Goal: Task Accomplishment & Management: Manage account settings

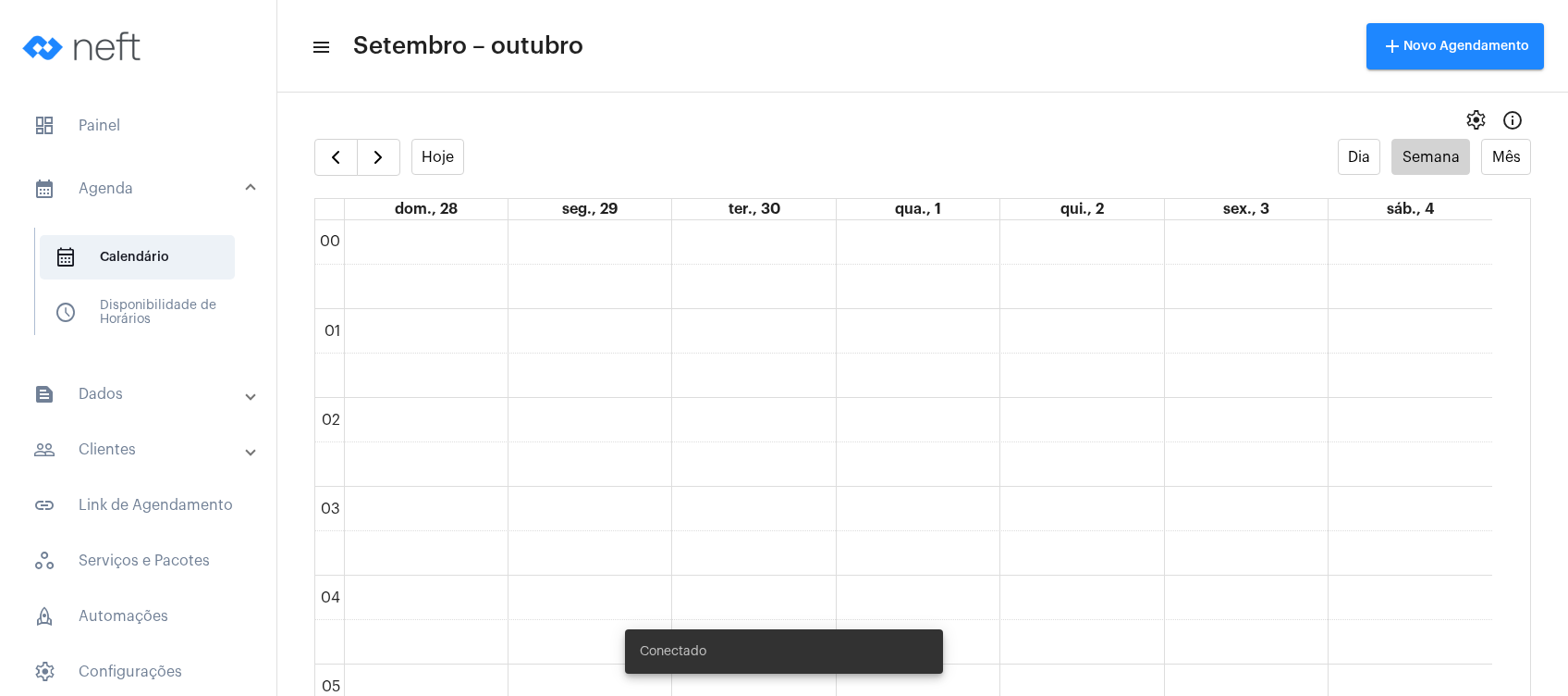
scroll to position [699, 0]
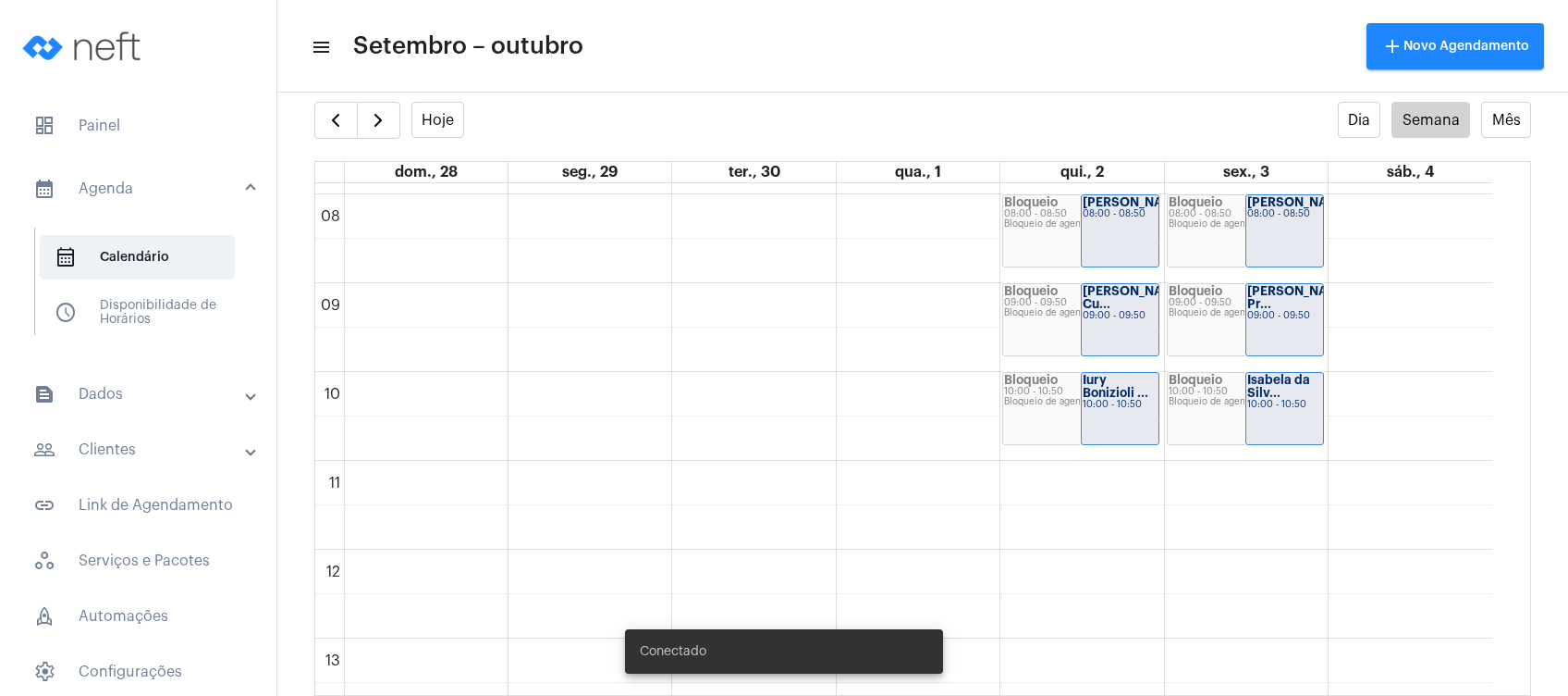
click at [791, 63] on mat-toolbar-row "menu Setembro – outubro add Novo Agendamento" at bounding box center [923, 46] width 1291 height 59
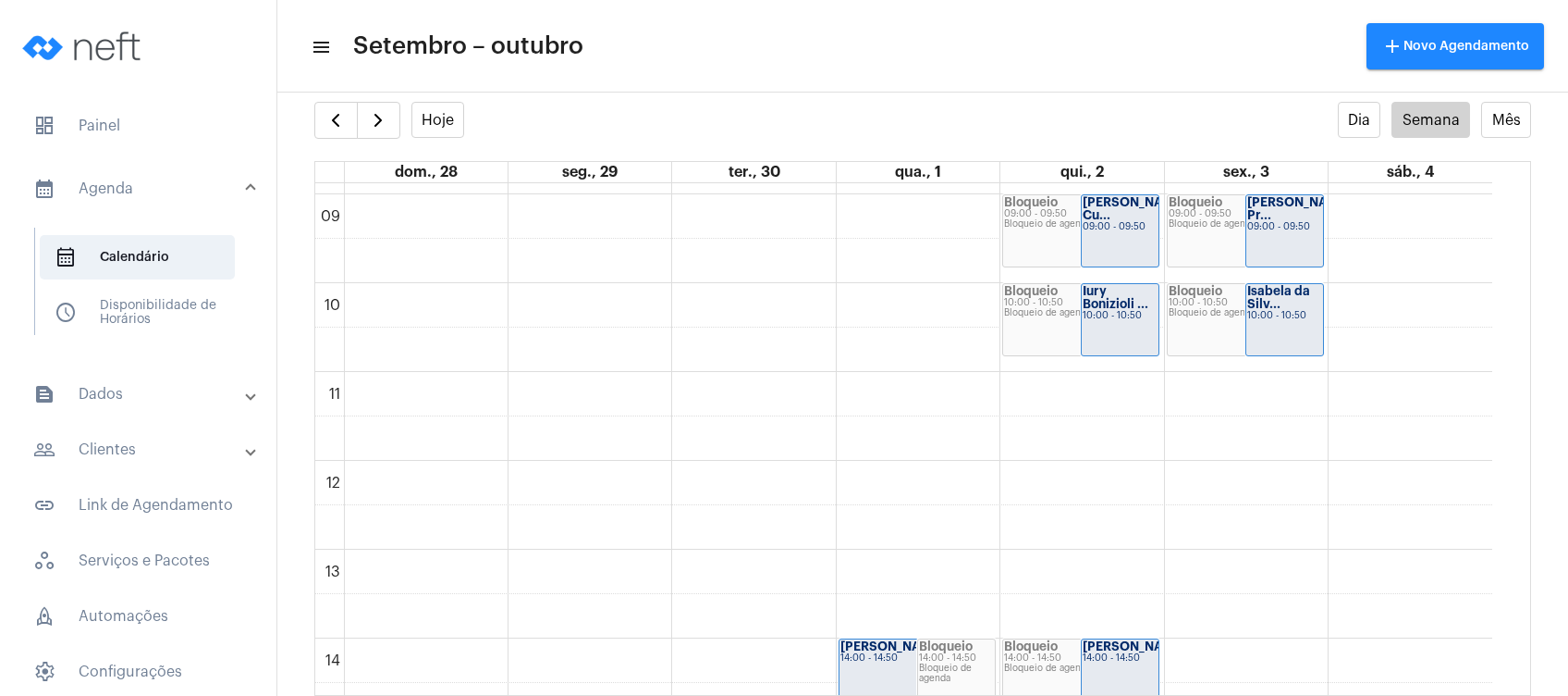
scroll to position [772, 0]
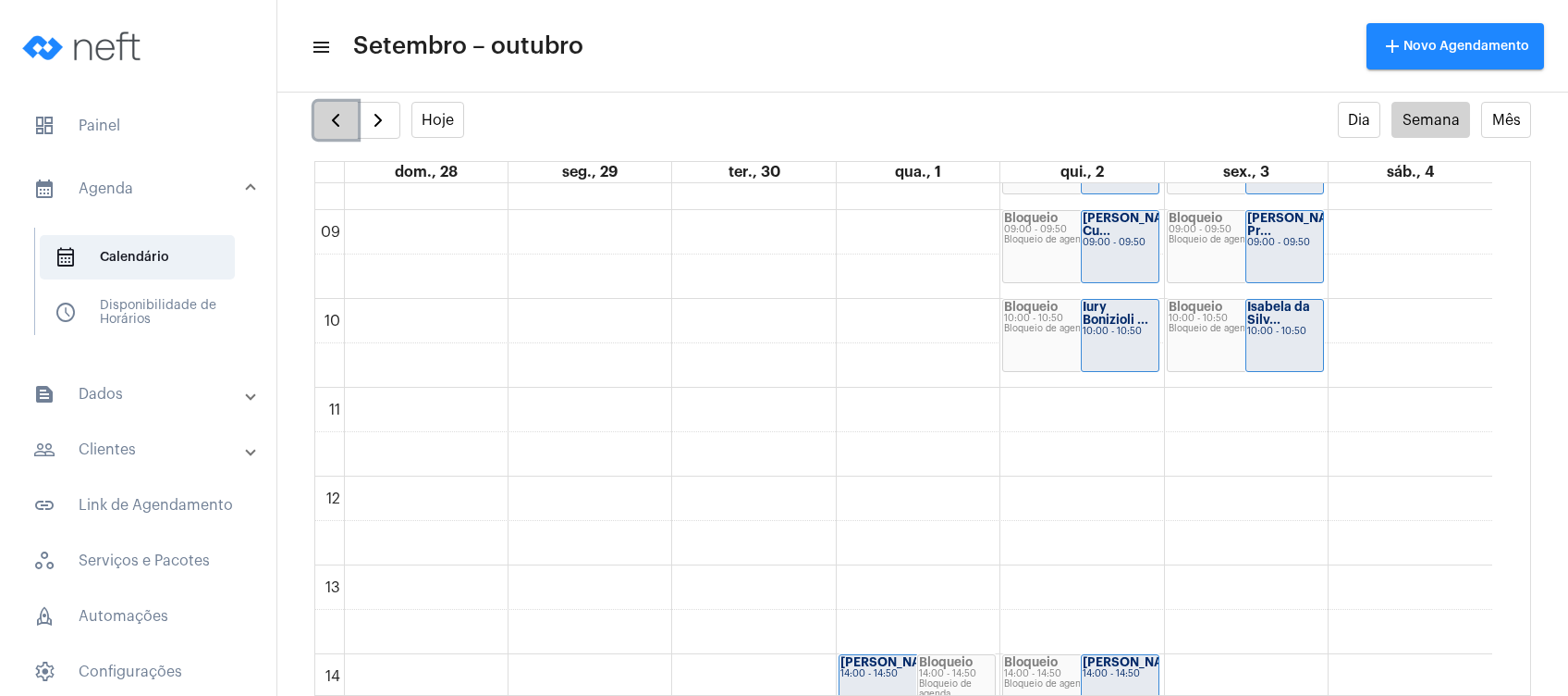
click at [340, 137] on button "button" at bounding box center [336, 120] width 44 height 37
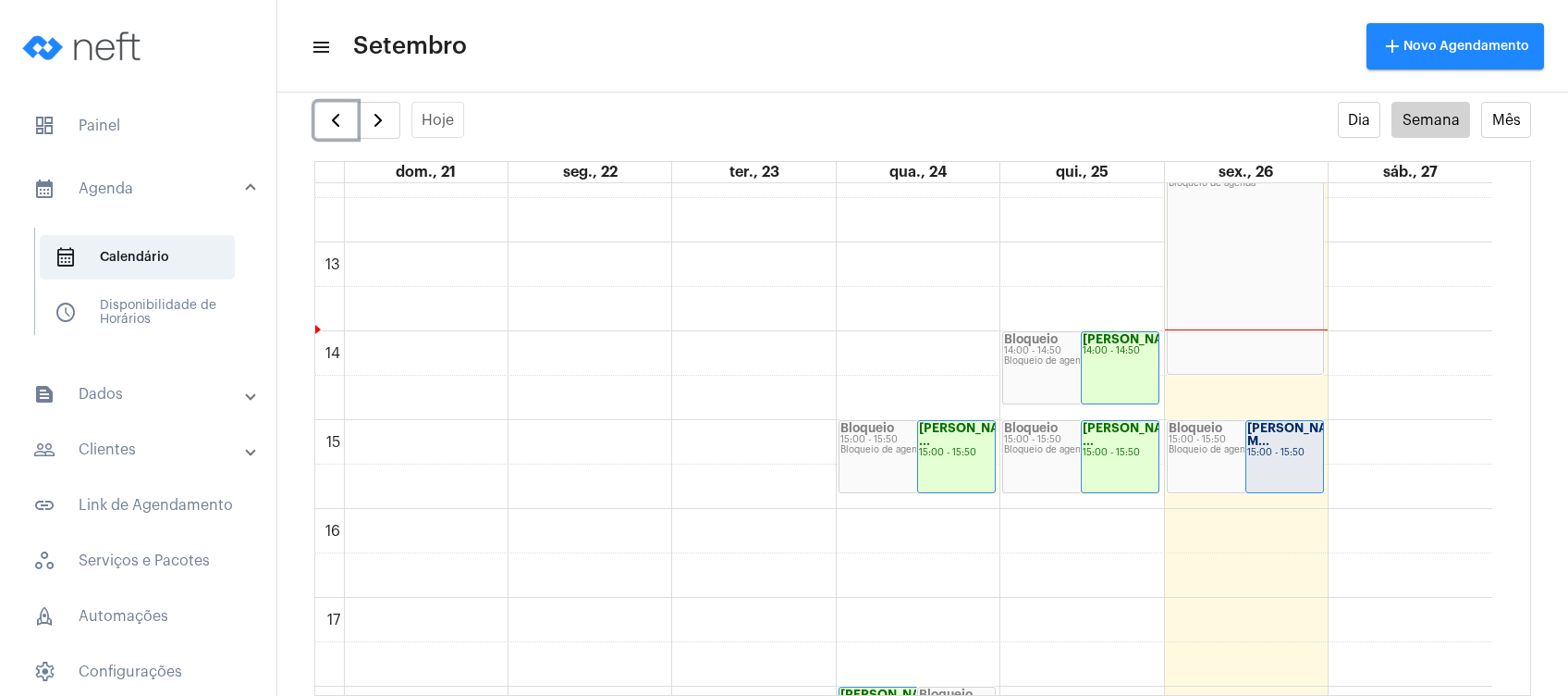
scroll to position [1099, 0]
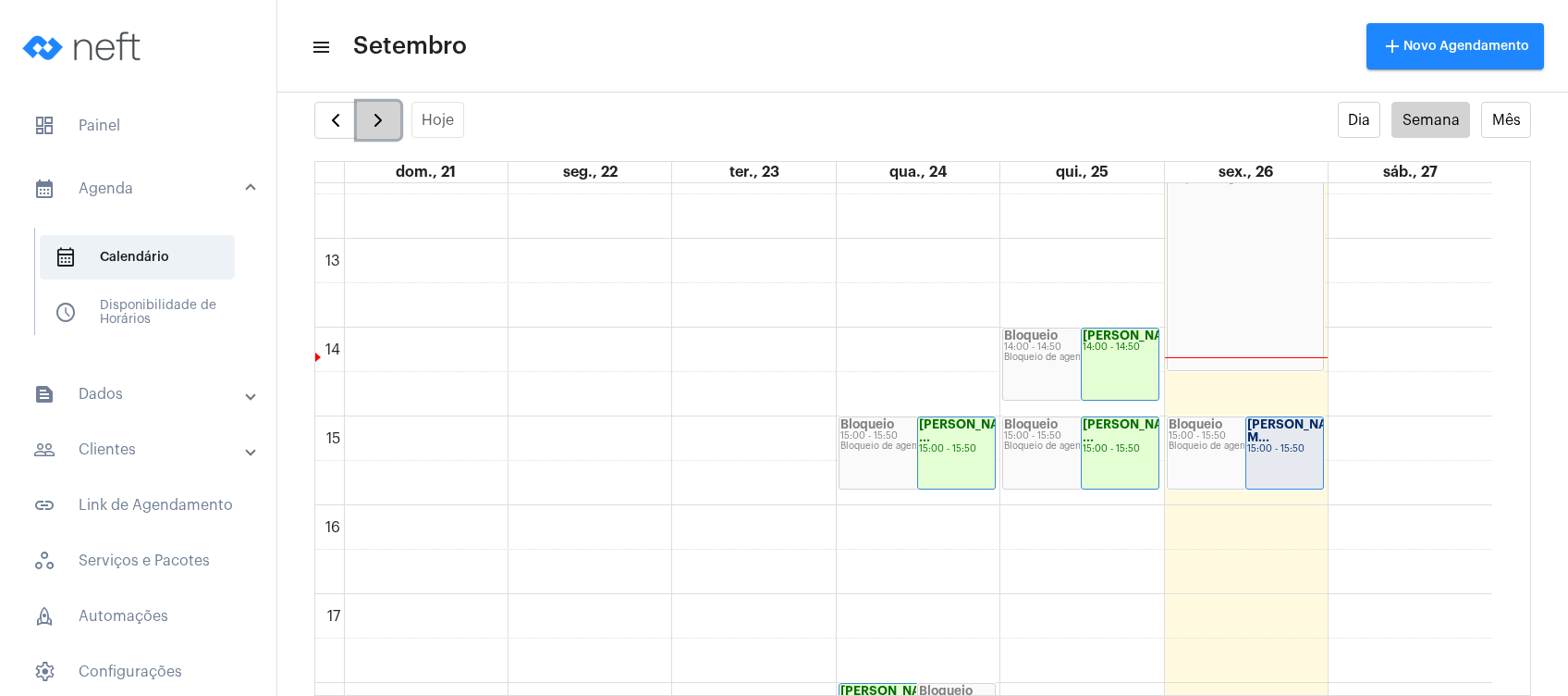
click at [374, 109] on span "button" at bounding box center [378, 119] width 22 height 22
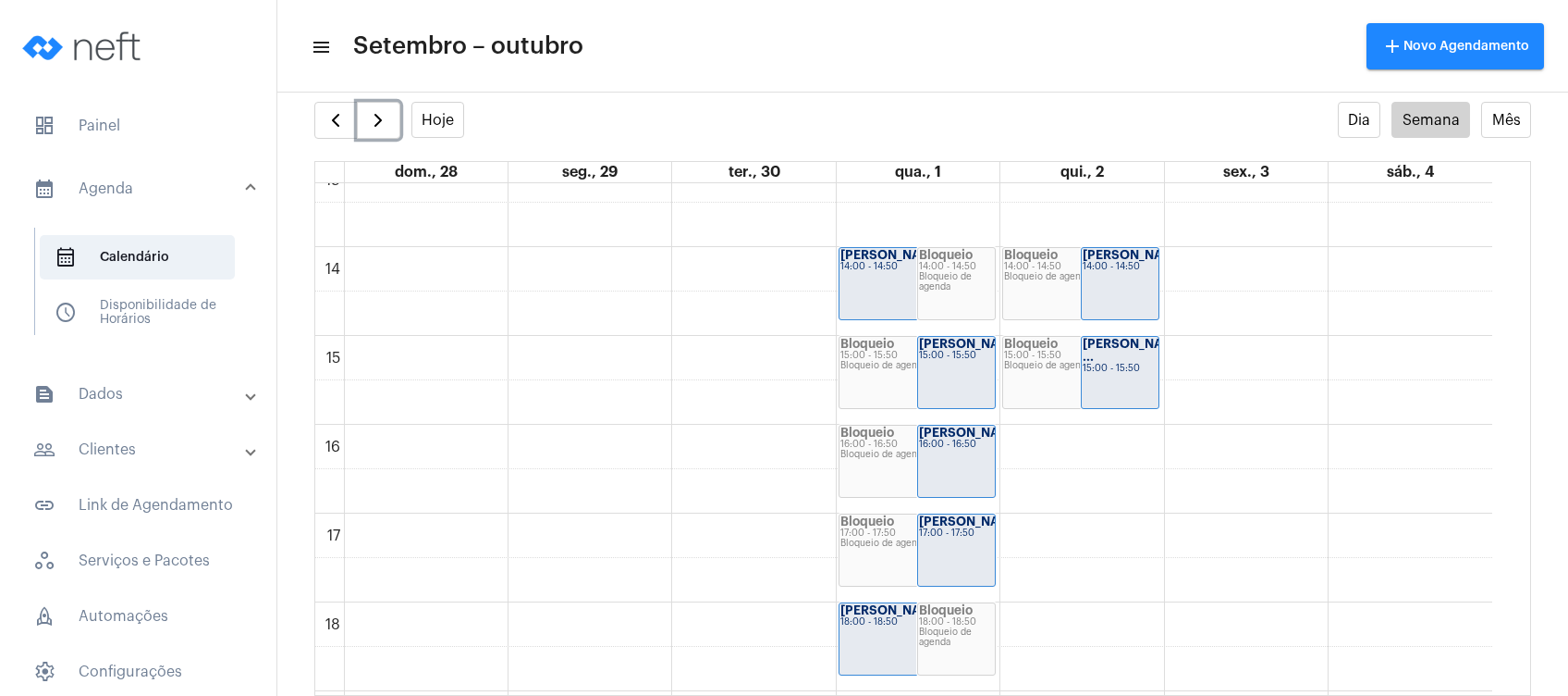
scroll to position [1172, 0]
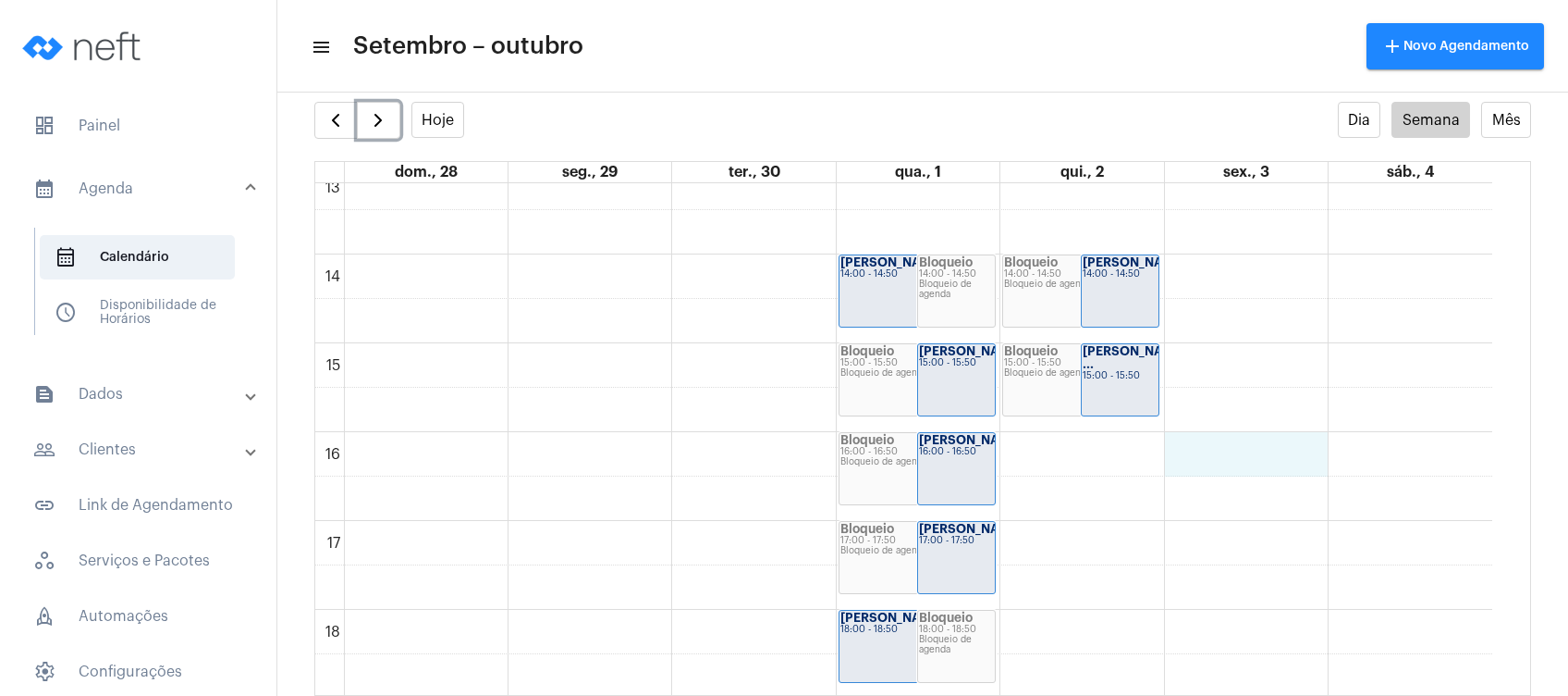
click at [1221, 456] on div "00 01 02 03 04 05 06 07 08 09 10 11 12 13 14 15 16 17 18 19 20 21 22 23 [PERSON…" at bounding box center [903, 76] width 1177 height 2131
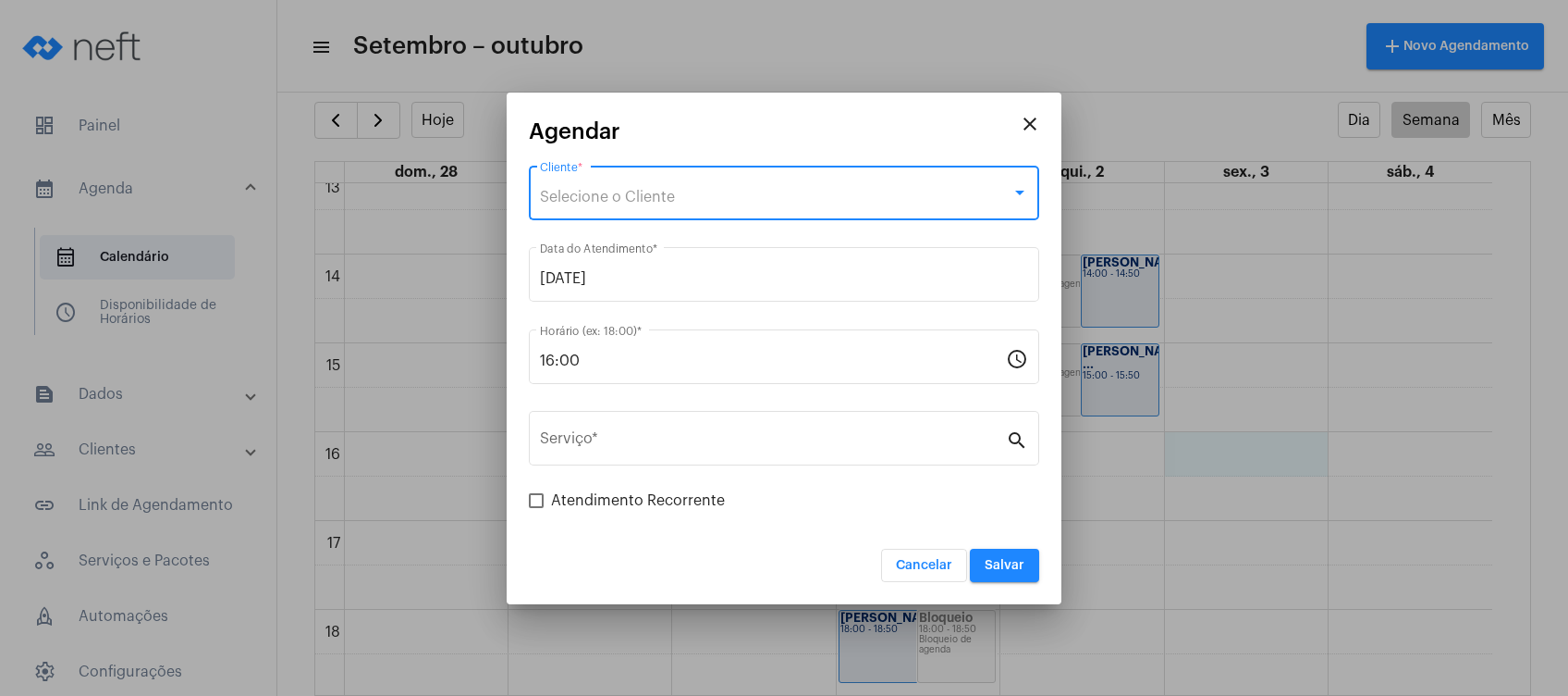
click at [758, 190] on div "Selecione o Cliente" at bounding box center [776, 197] width 471 height 16
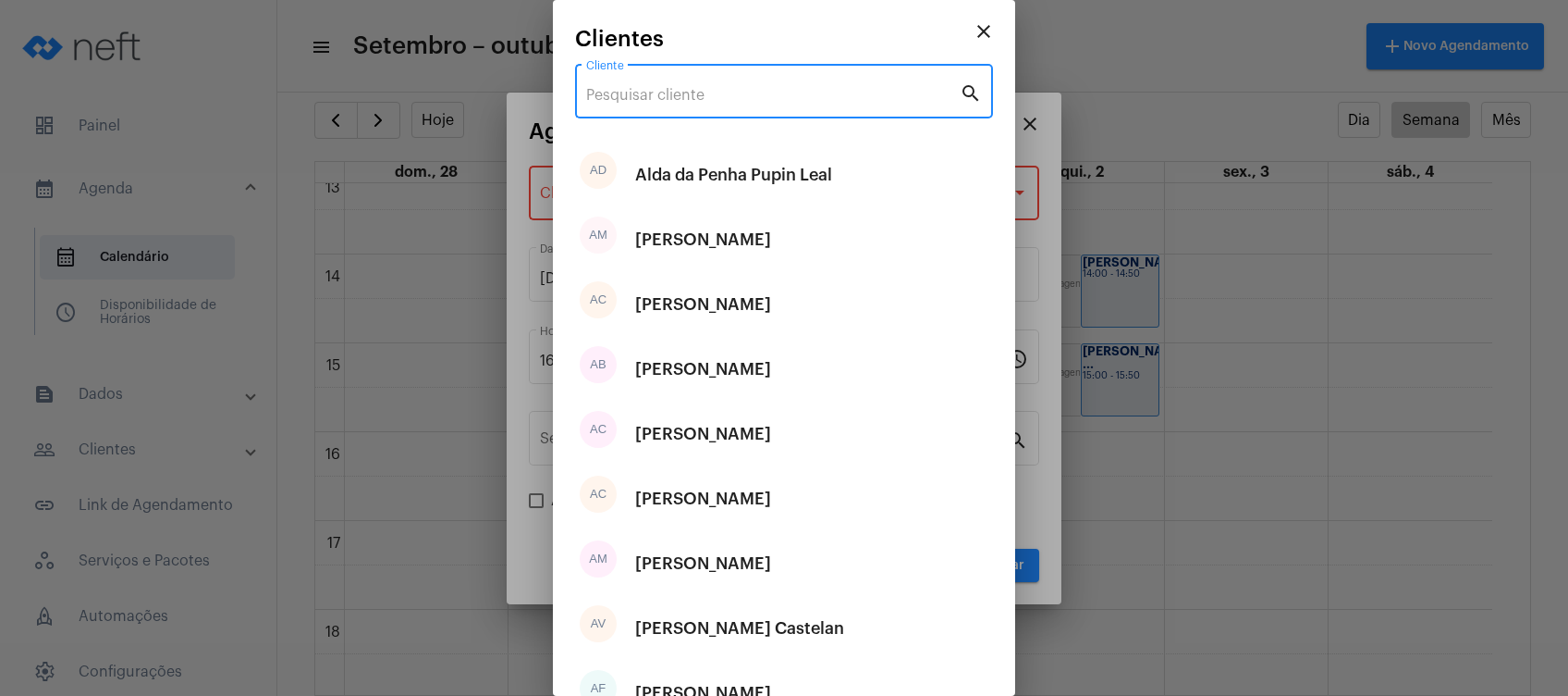
click at [792, 103] on input "Cliente" at bounding box center [772, 95] width 373 height 16
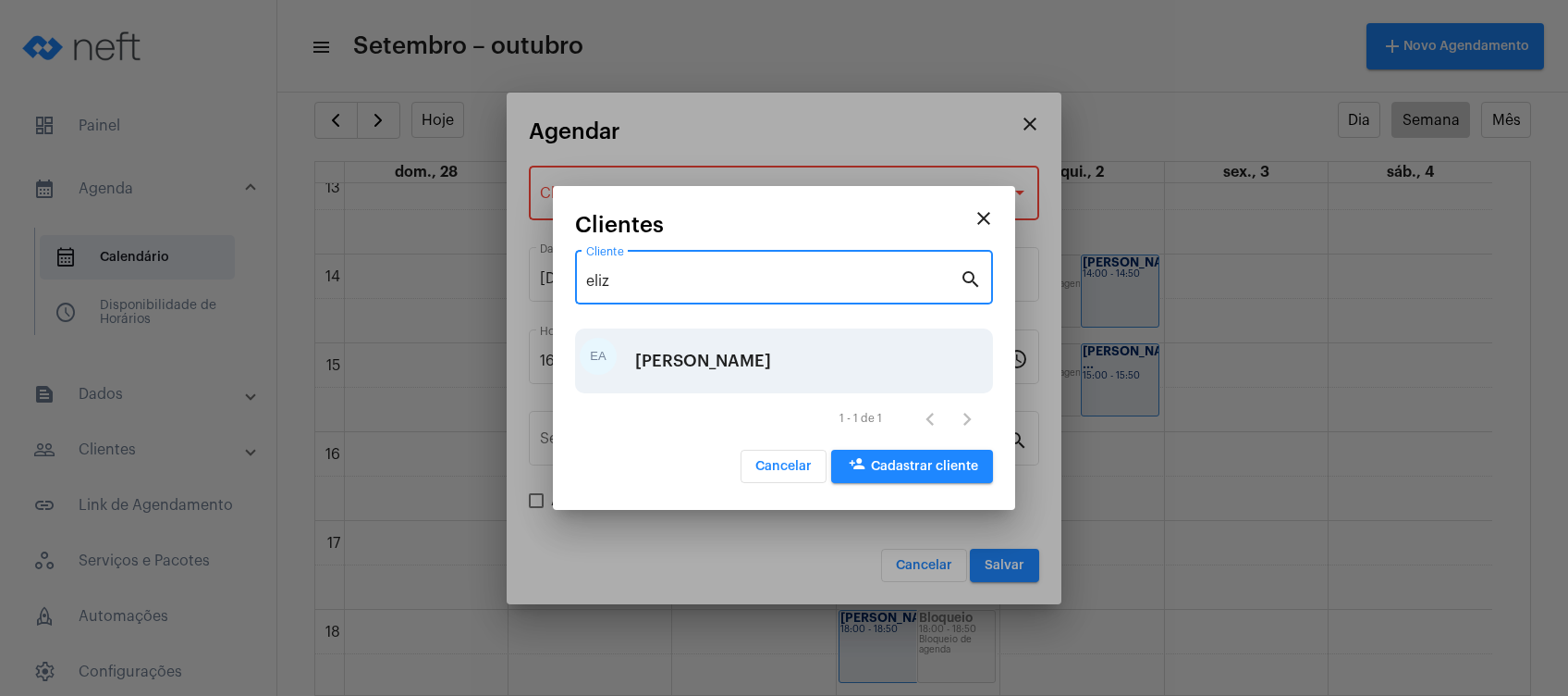
type input "eliz"
click at [716, 369] on div "[PERSON_NAME]" at bounding box center [703, 361] width 136 height 55
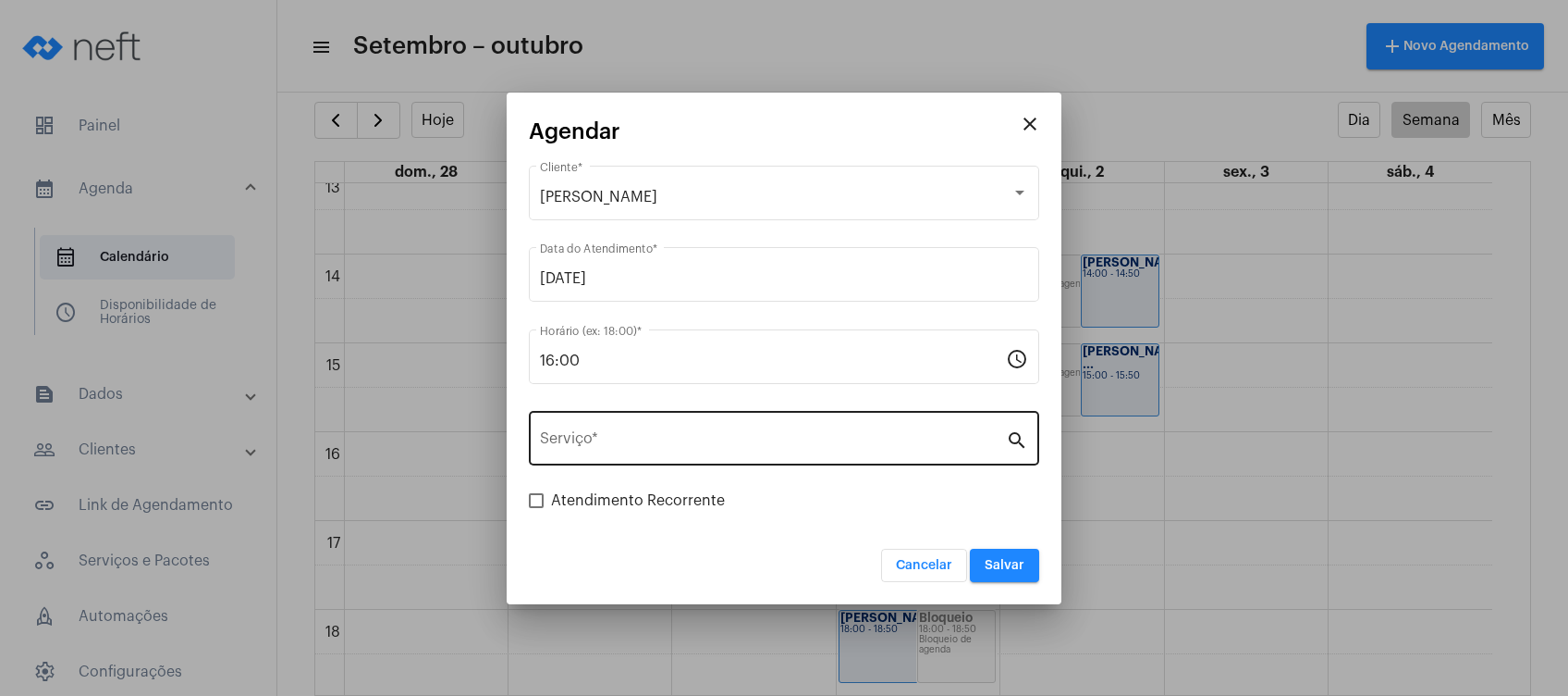
click at [696, 462] on div "Serviço *" at bounding box center [773, 435] width 466 height 58
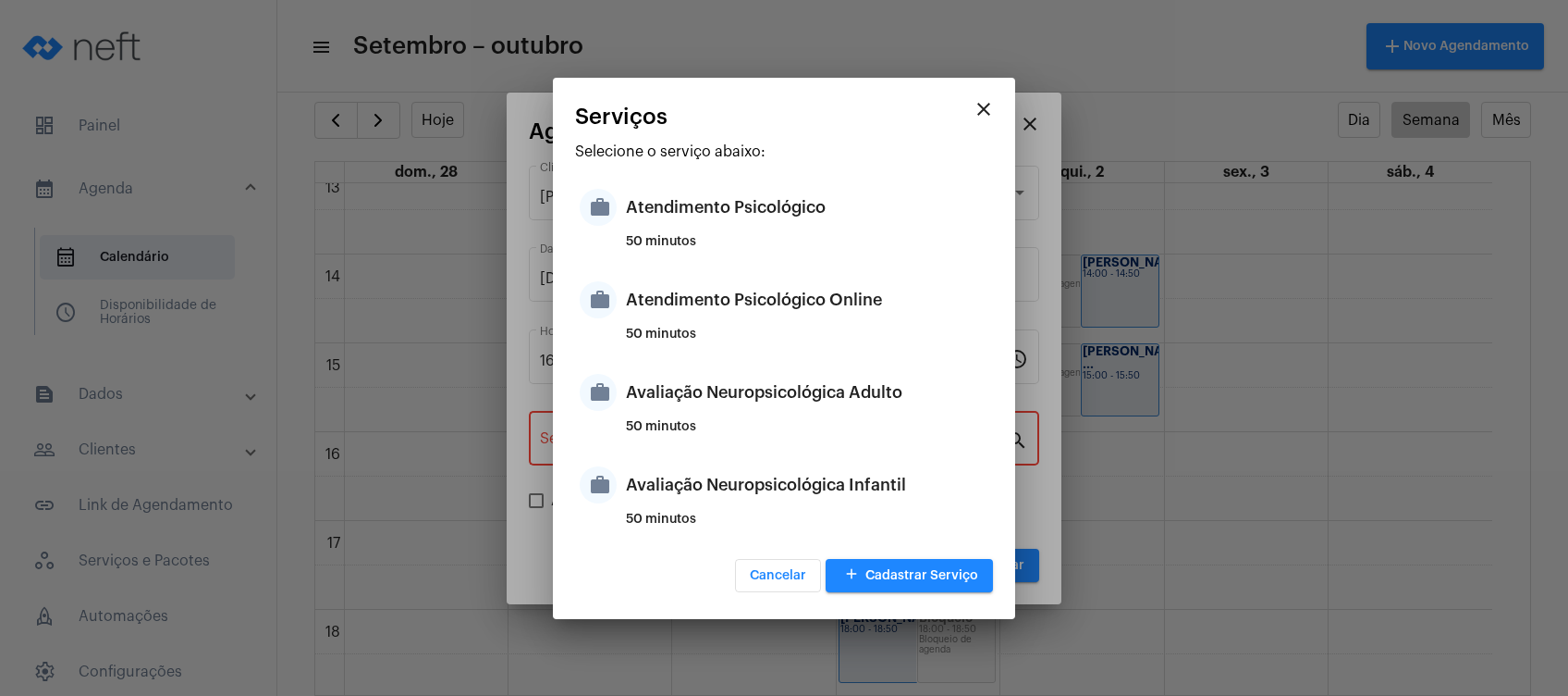
click at [686, 451] on div "work Avaliação Neuropsicológica Adulto 50 minutos" at bounding box center [784, 406] width 418 height 93
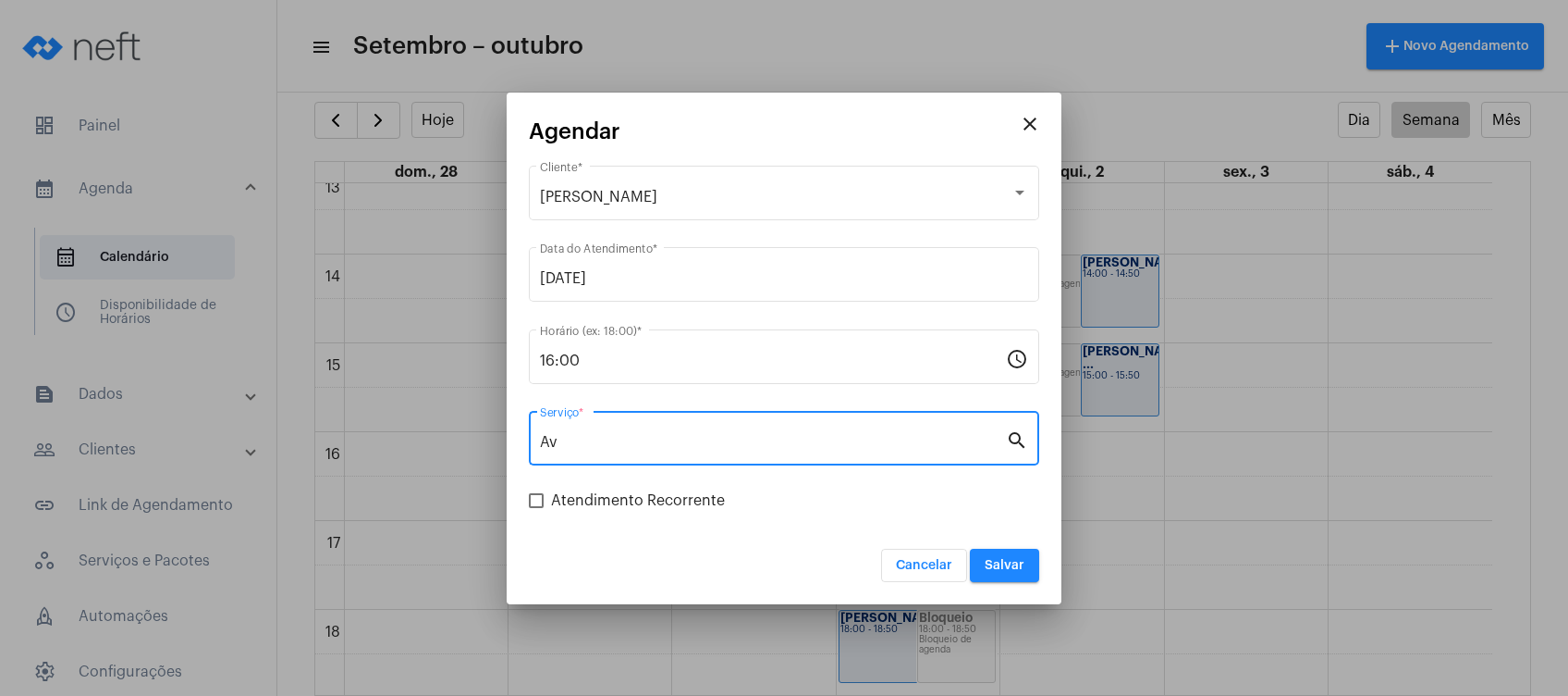
type input "A"
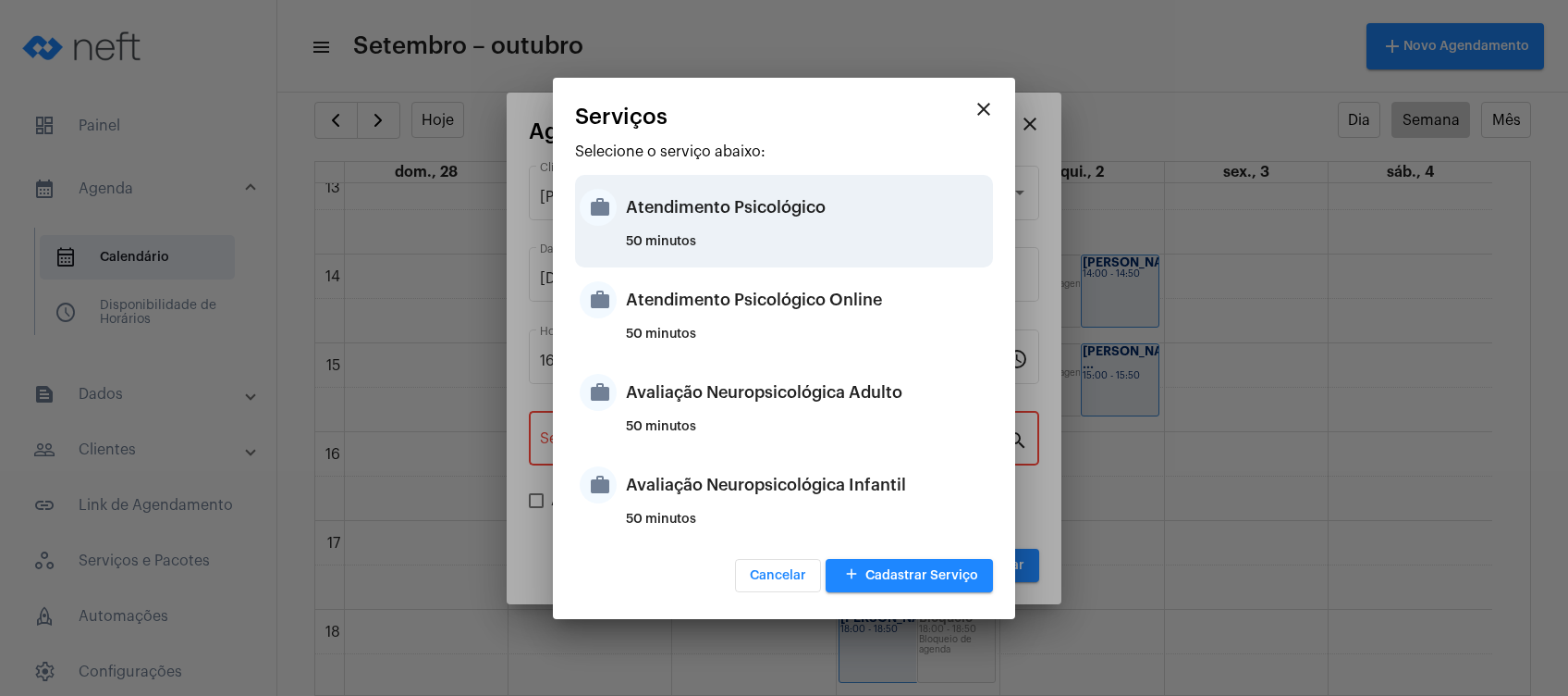
click at [863, 228] on div "Atendimento Psicológico" at bounding box center [807, 207] width 363 height 55
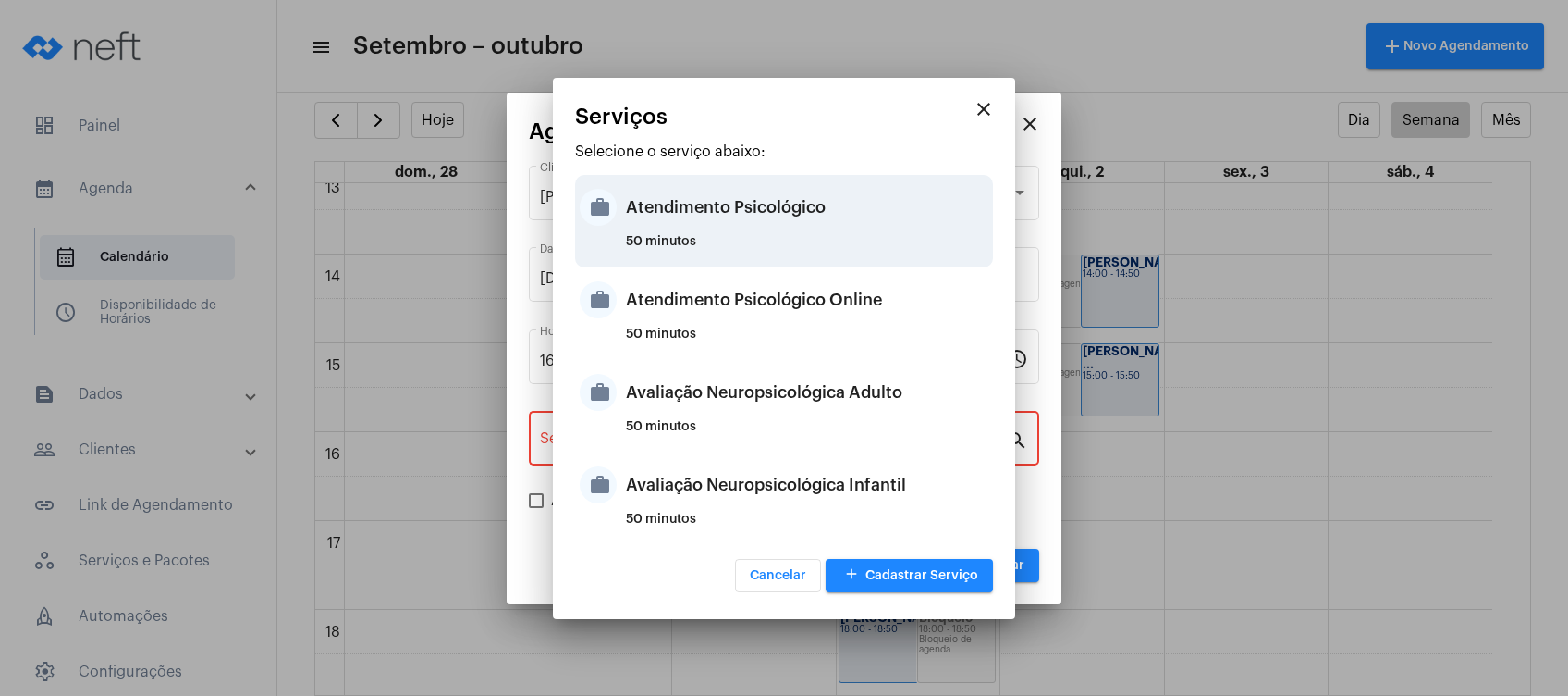
type input "Atendimento Psicológico"
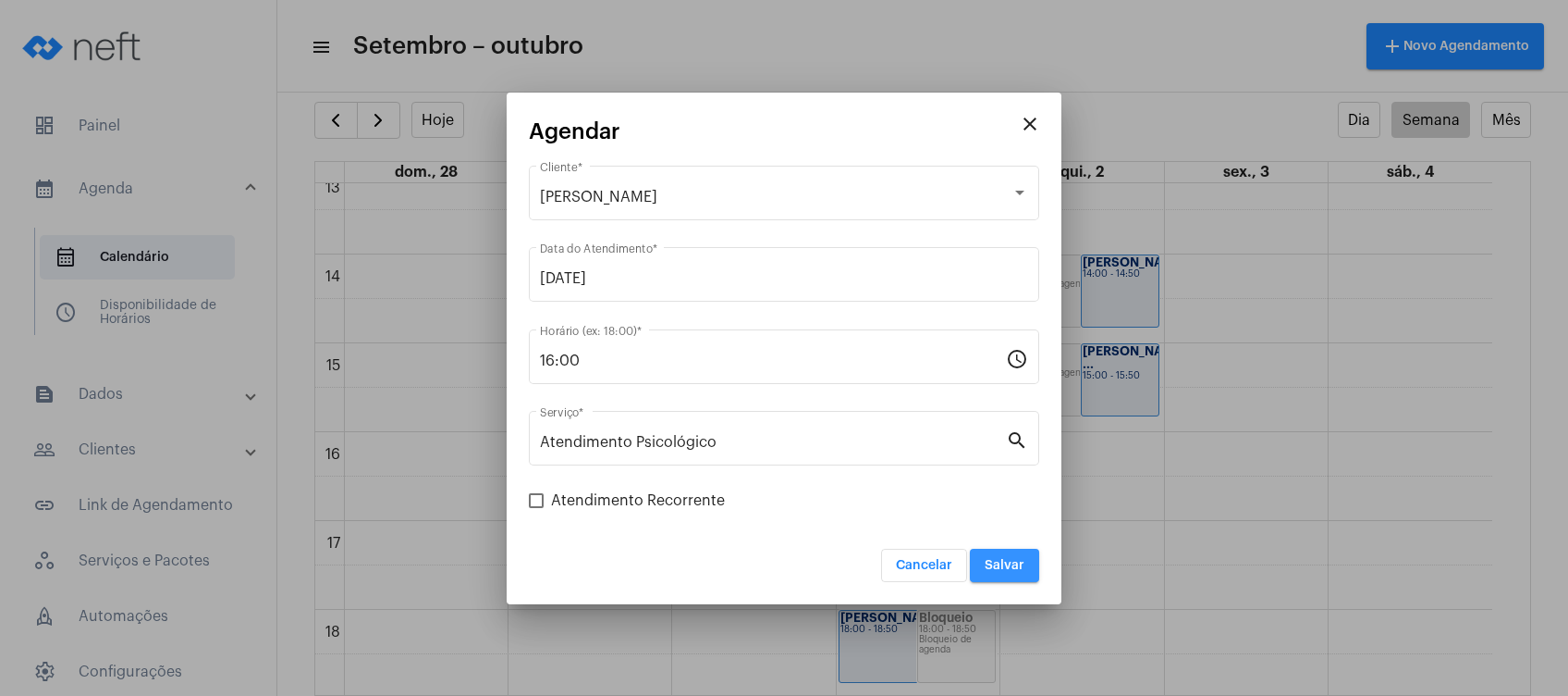
click at [1005, 559] on span "Salvar" at bounding box center [1005, 565] width 40 height 13
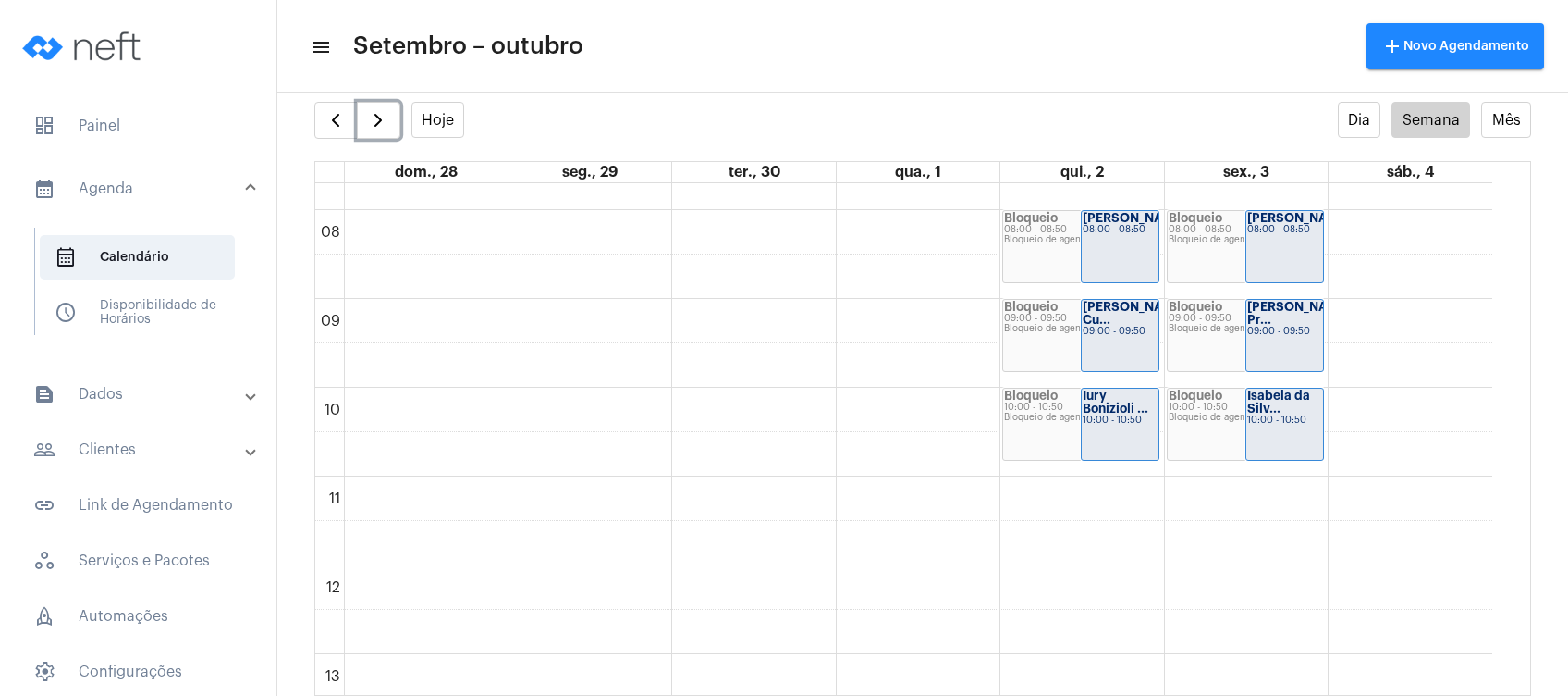
scroll to position [679, 0]
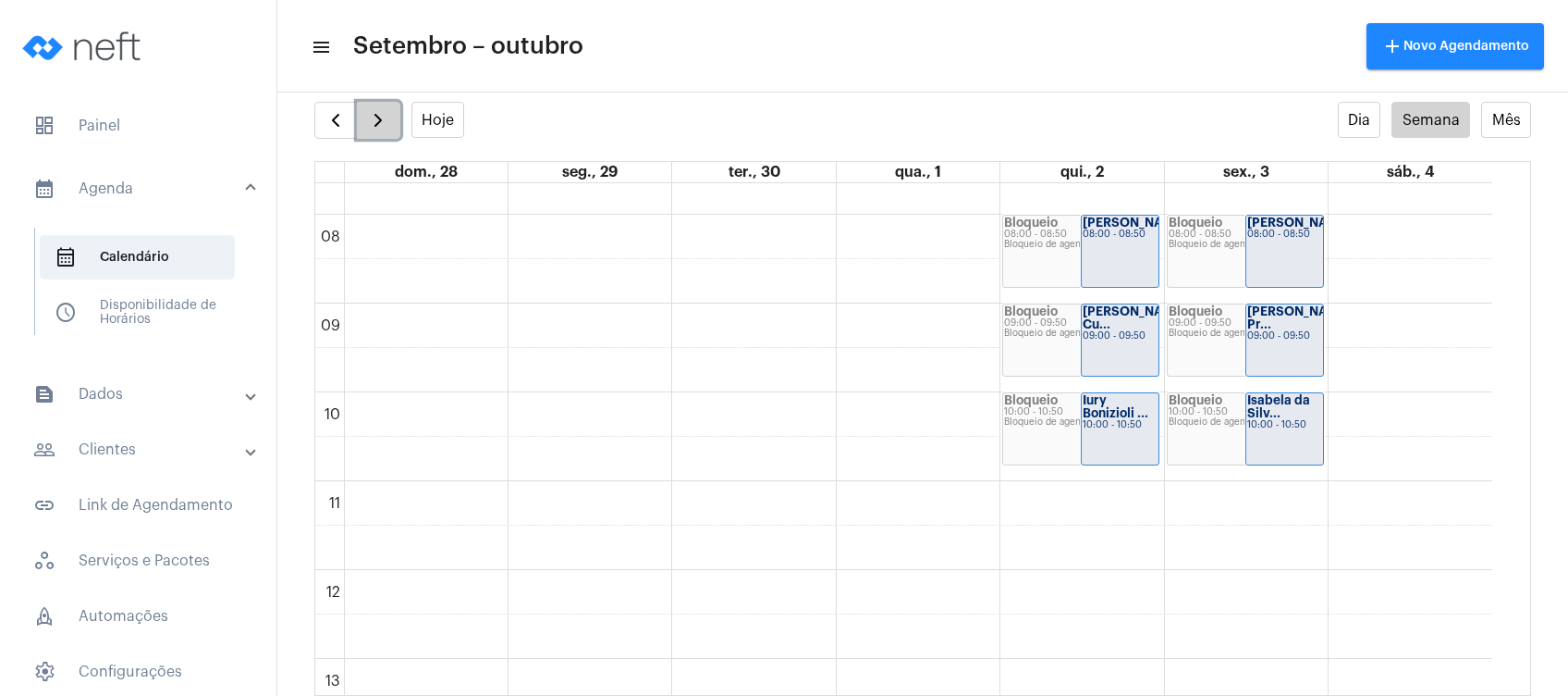
click at [376, 116] on span "button" at bounding box center [378, 119] width 22 height 22
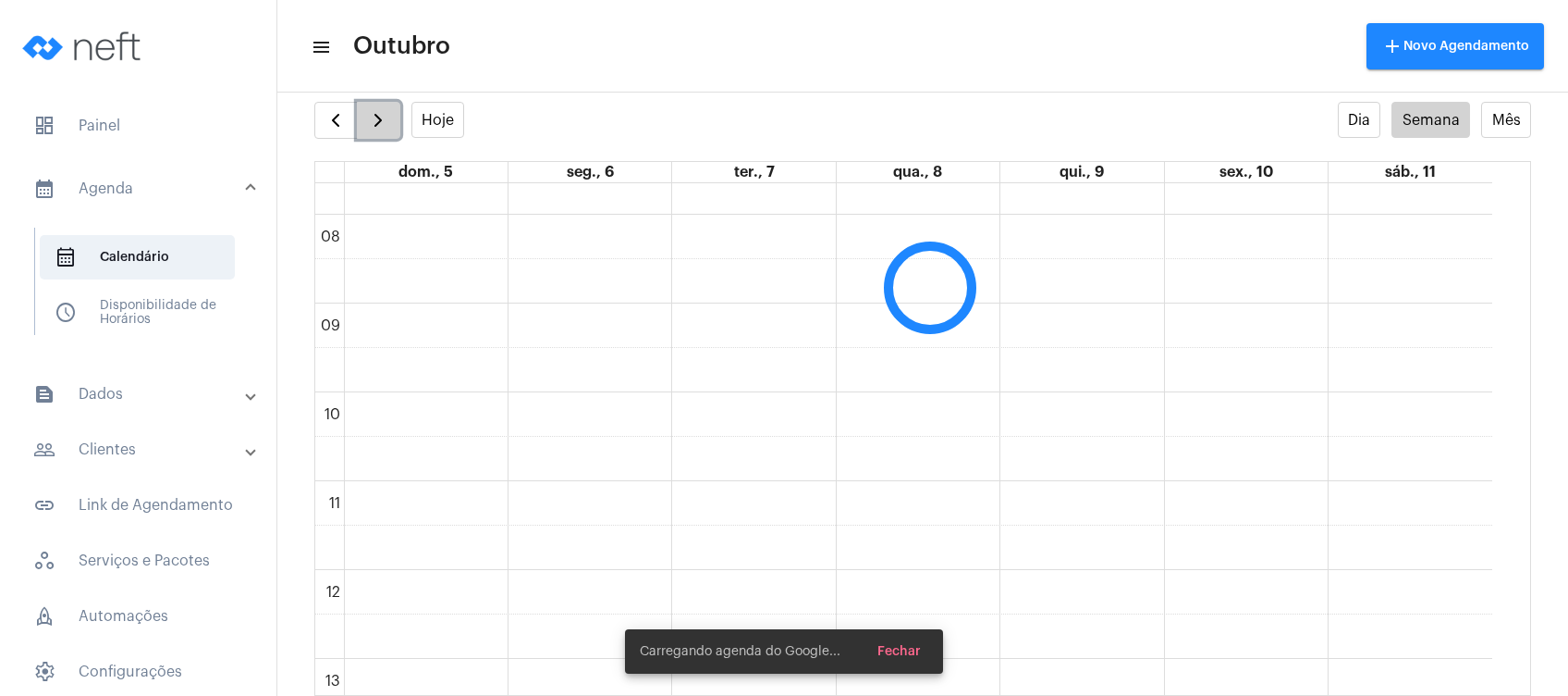
scroll to position [533, 0]
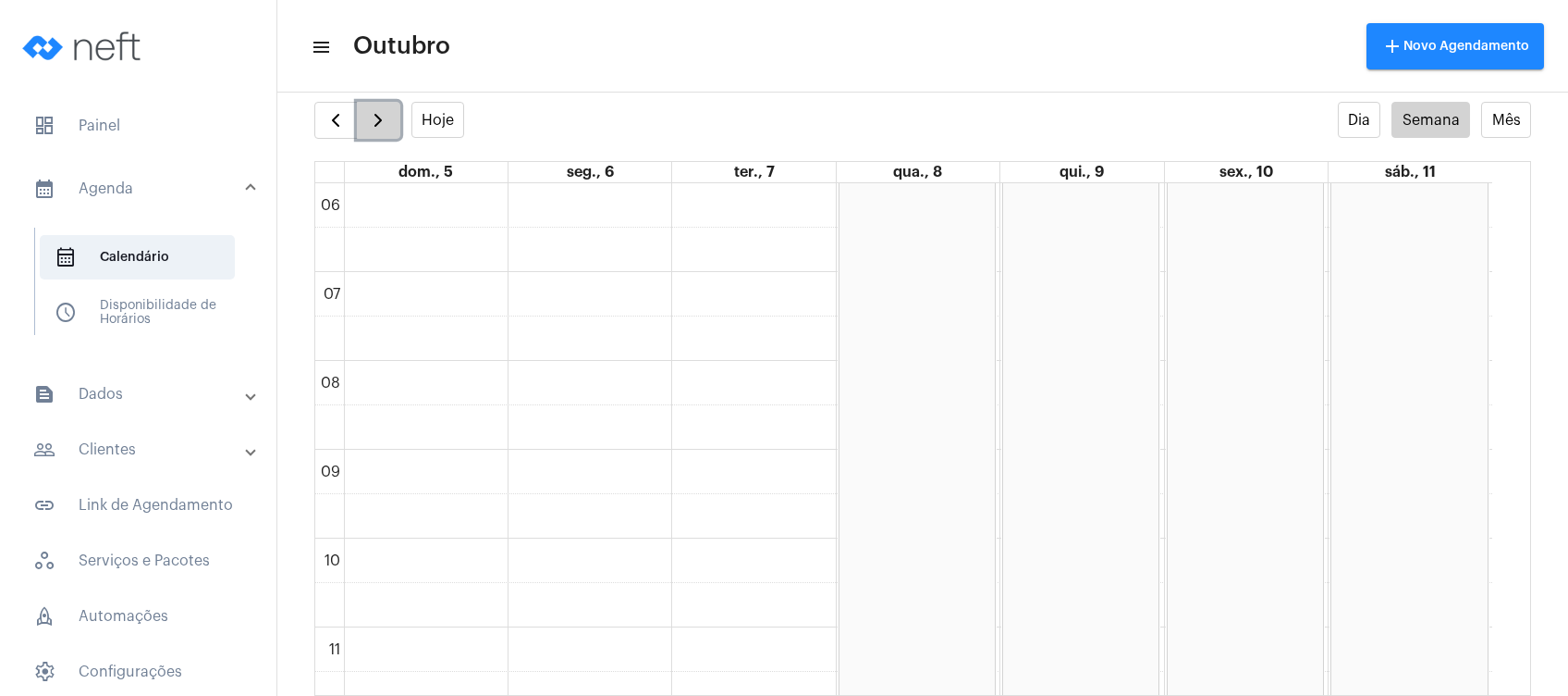
click at [370, 122] on span "button" at bounding box center [378, 119] width 22 height 22
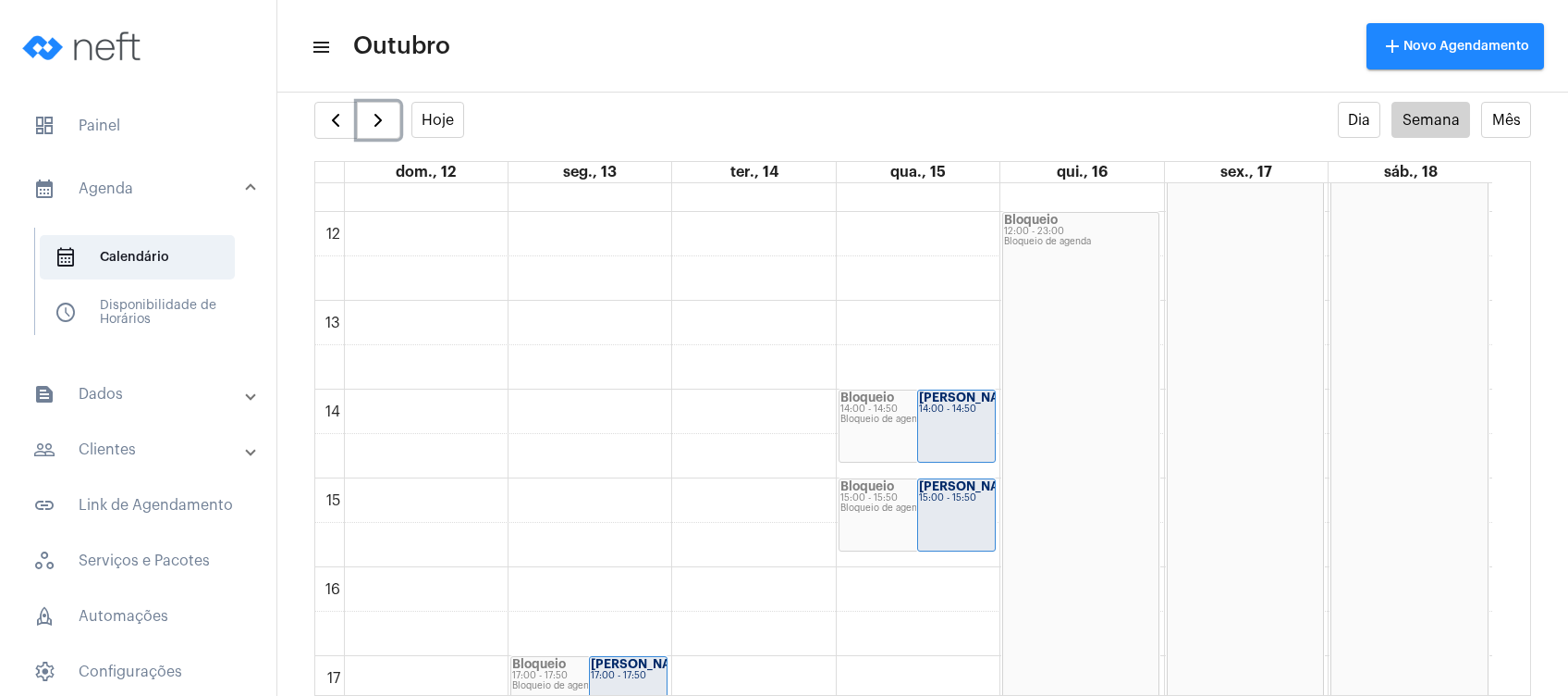
scroll to position [1169, 0]
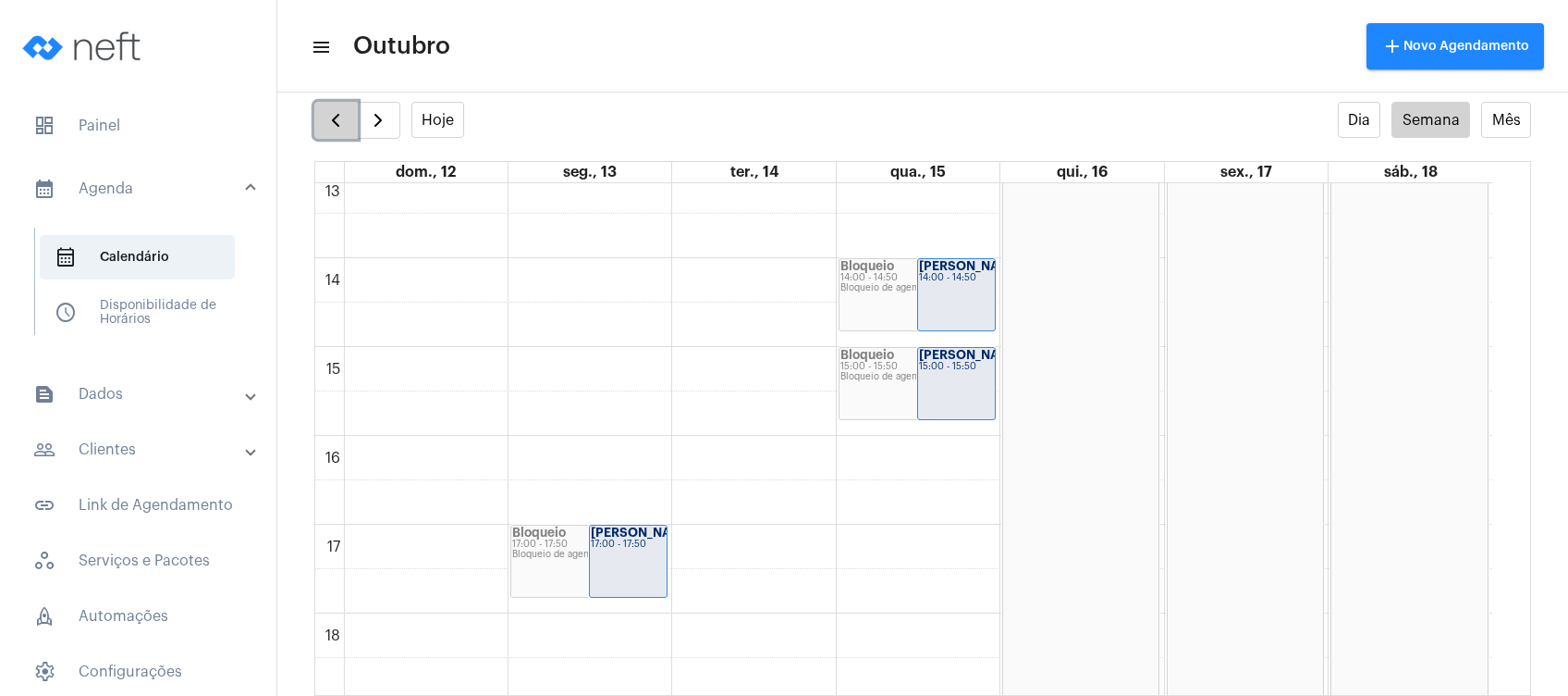
click at [337, 114] on span "button" at bounding box center [335, 119] width 22 height 22
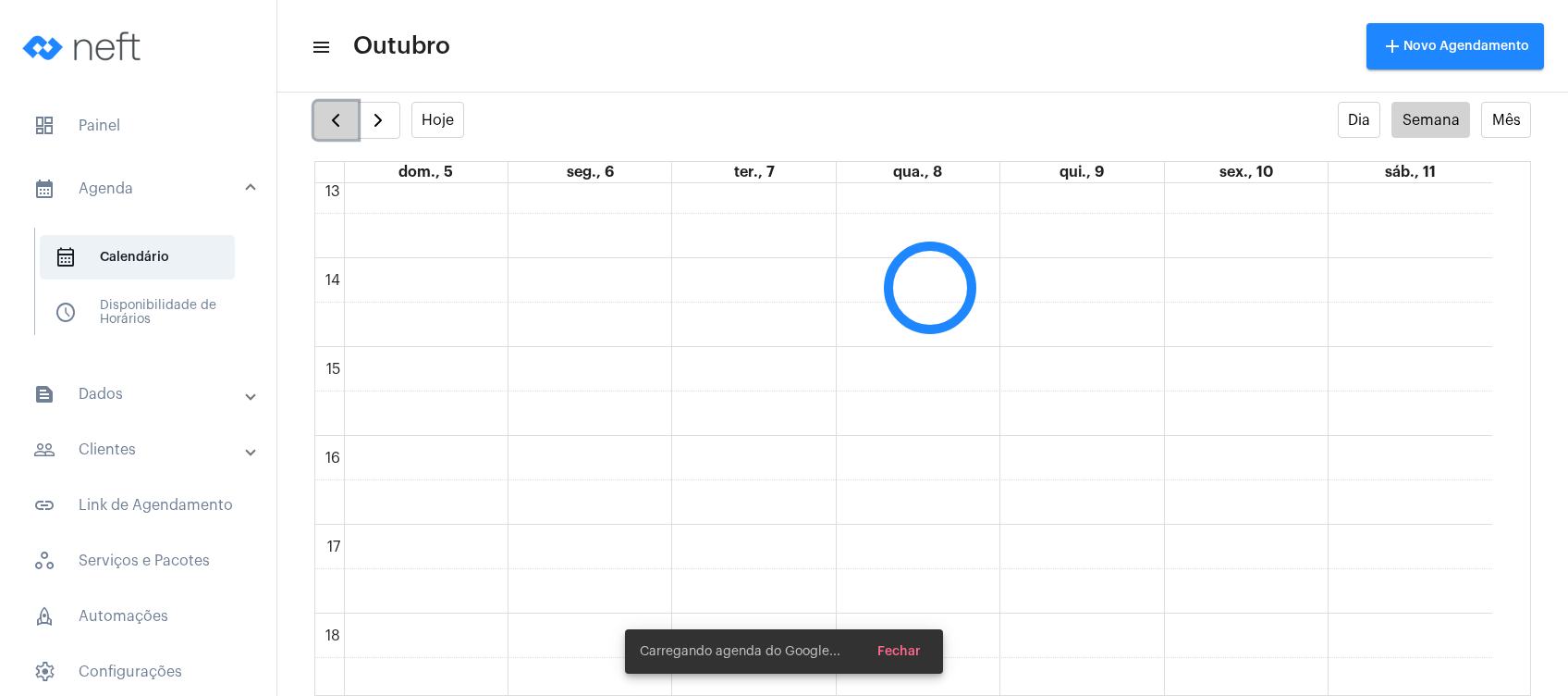
scroll to position [534, 0]
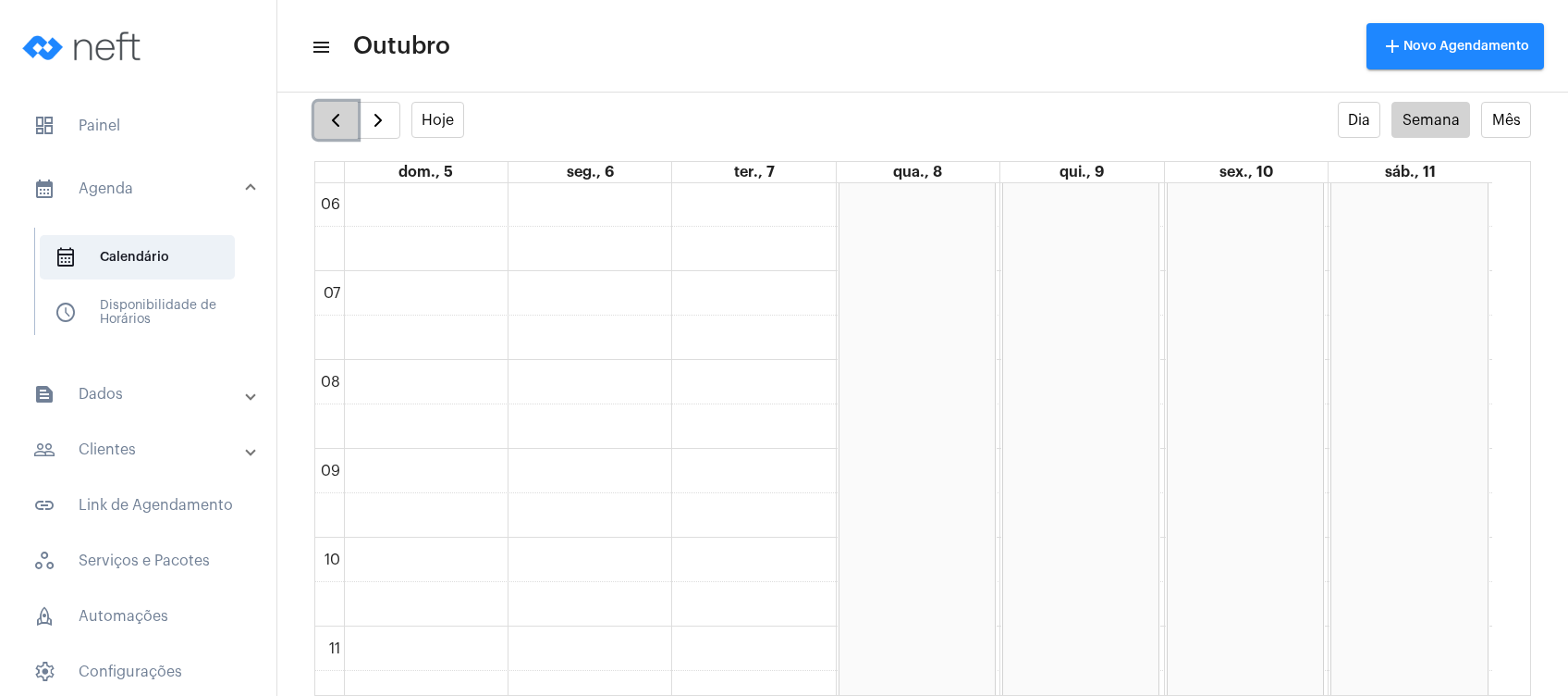
click at [337, 114] on span "button" at bounding box center [335, 119] width 22 height 22
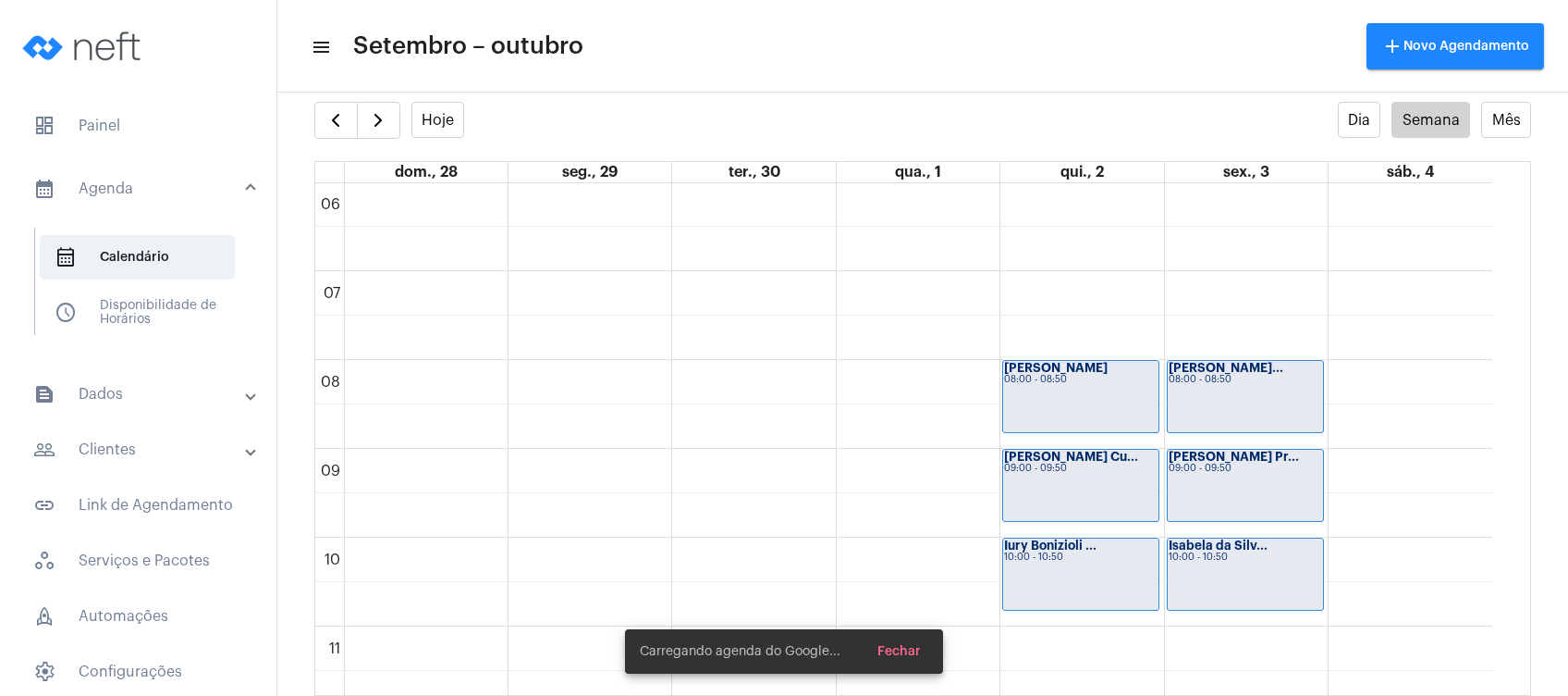
click at [793, 32] on mat-toolbar-row "menu Setembro – outubro add Novo Agendamento" at bounding box center [923, 46] width 1291 height 59
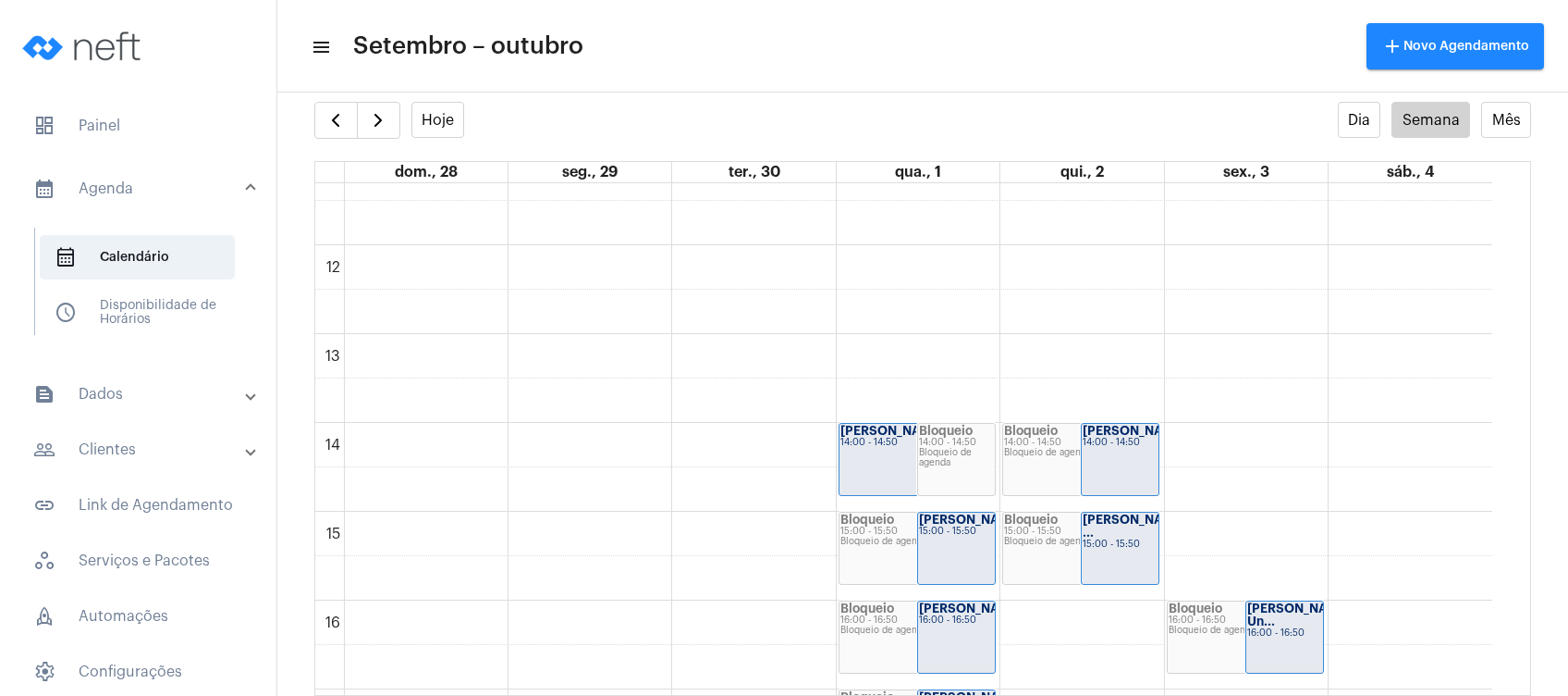
scroll to position [1029, 0]
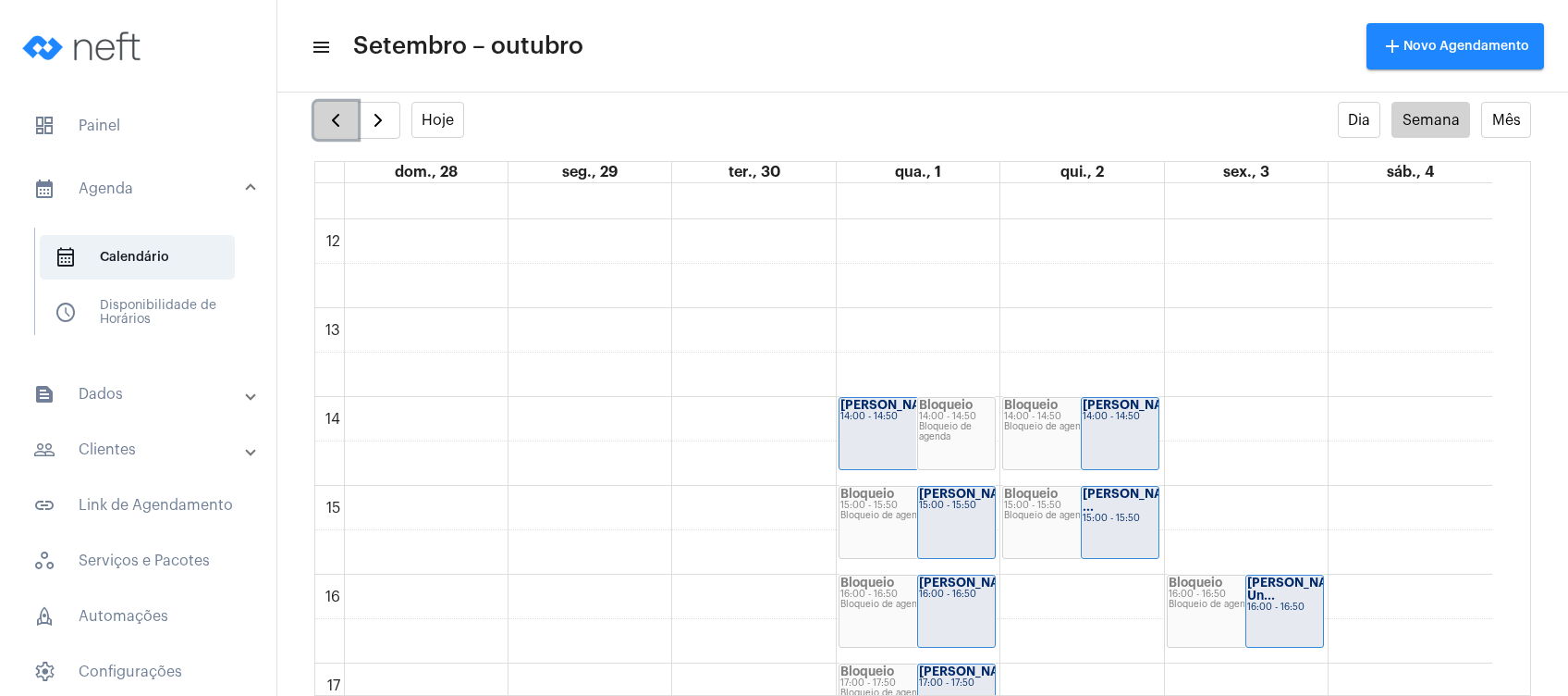
click at [326, 132] on button "button" at bounding box center [336, 120] width 44 height 37
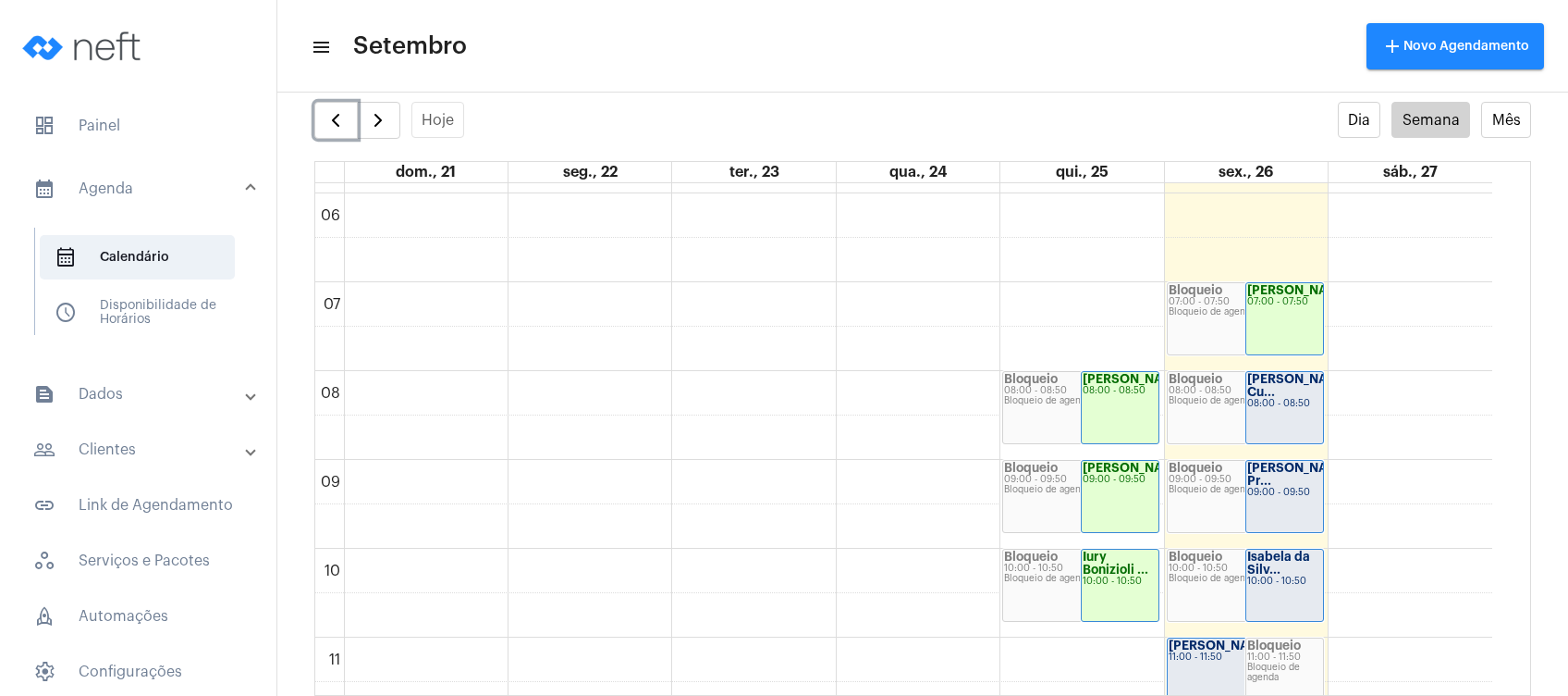
scroll to position [557, 0]
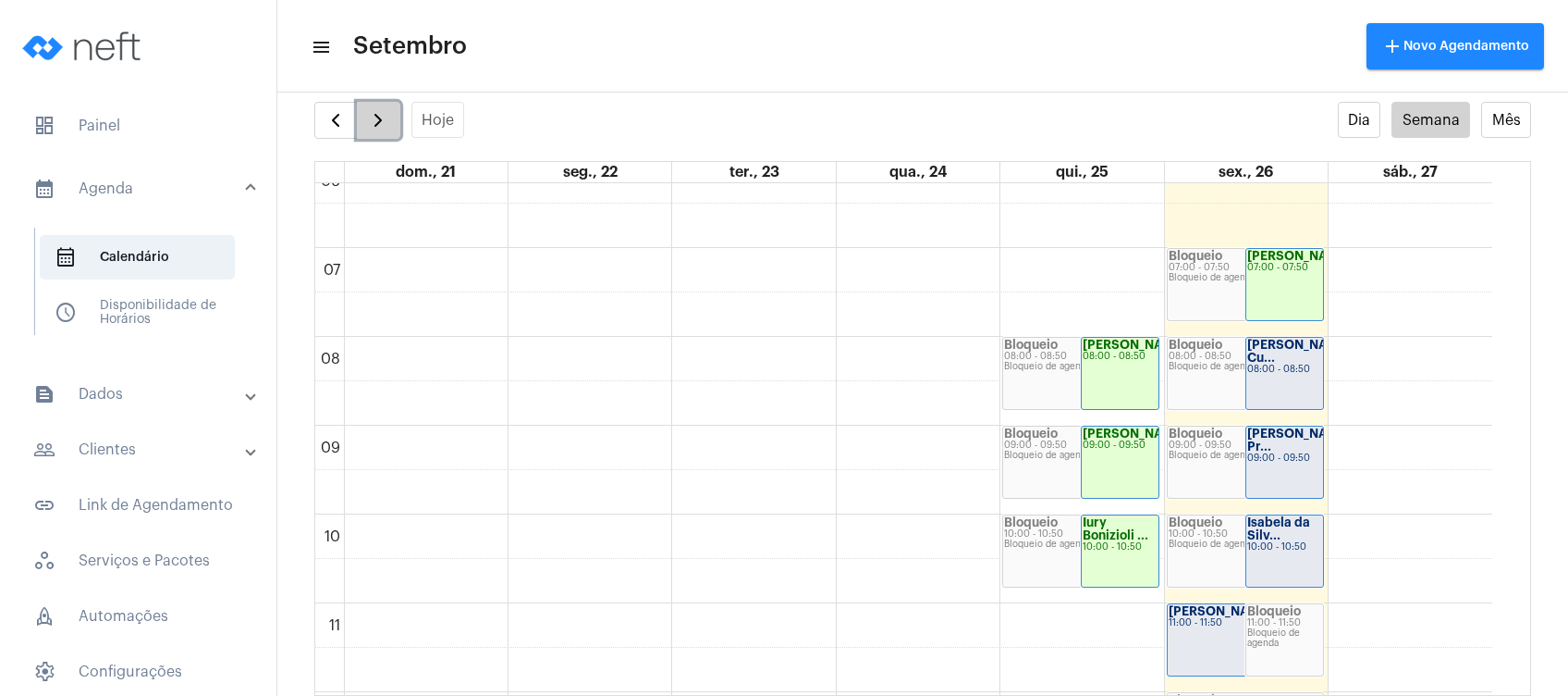
click at [385, 126] on span "button" at bounding box center [378, 119] width 22 height 22
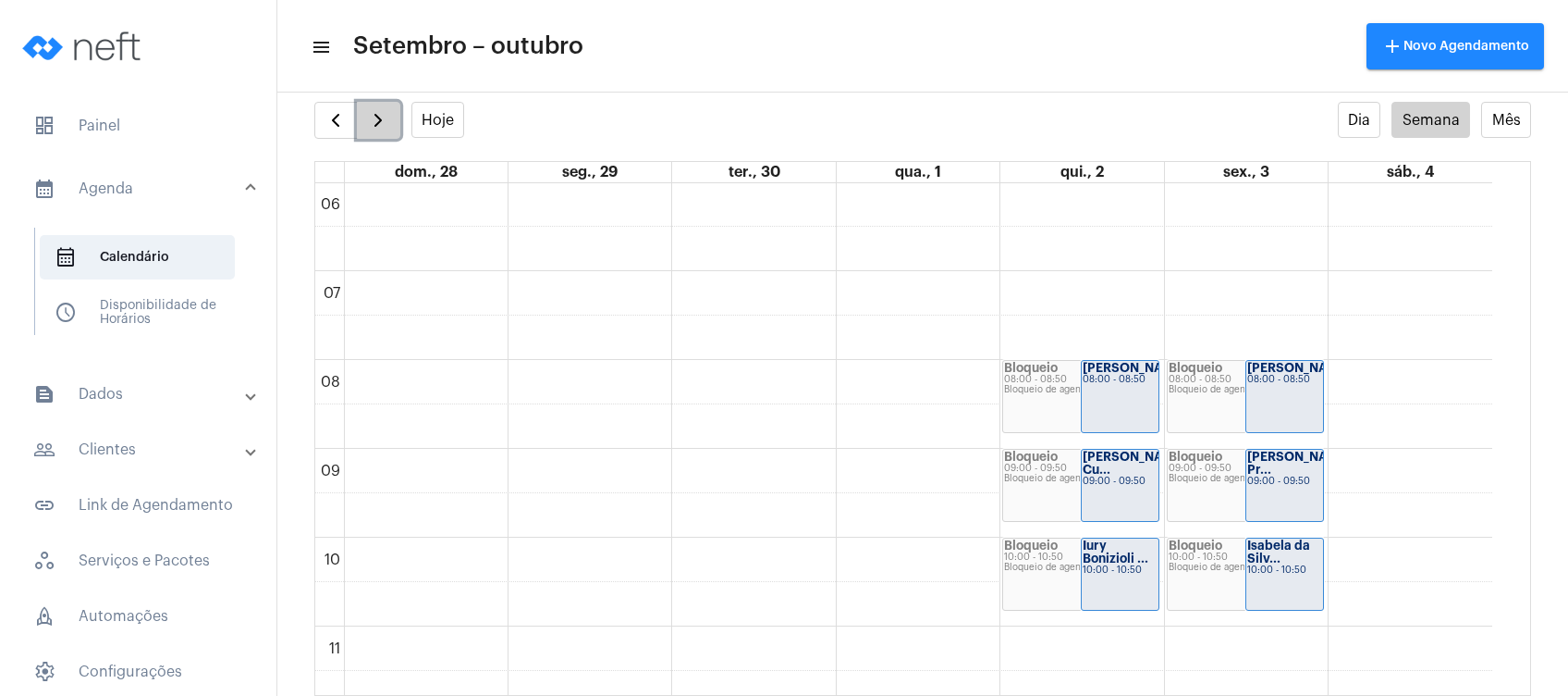
click at [385, 126] on span "button" at bounding box center [378, 119] width 22 height 22
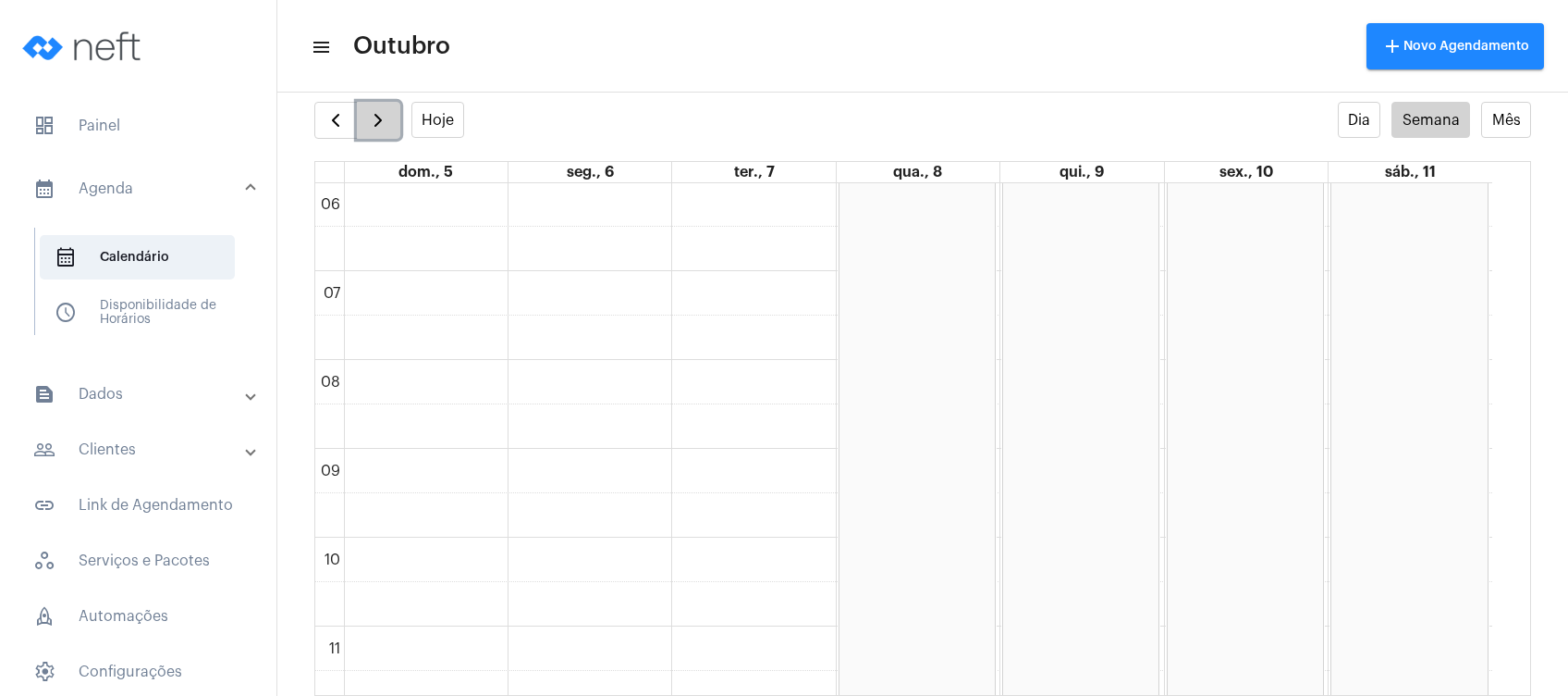
click at [386, 119] on span "button" at bounding box center [378, 119] width 22 height 22
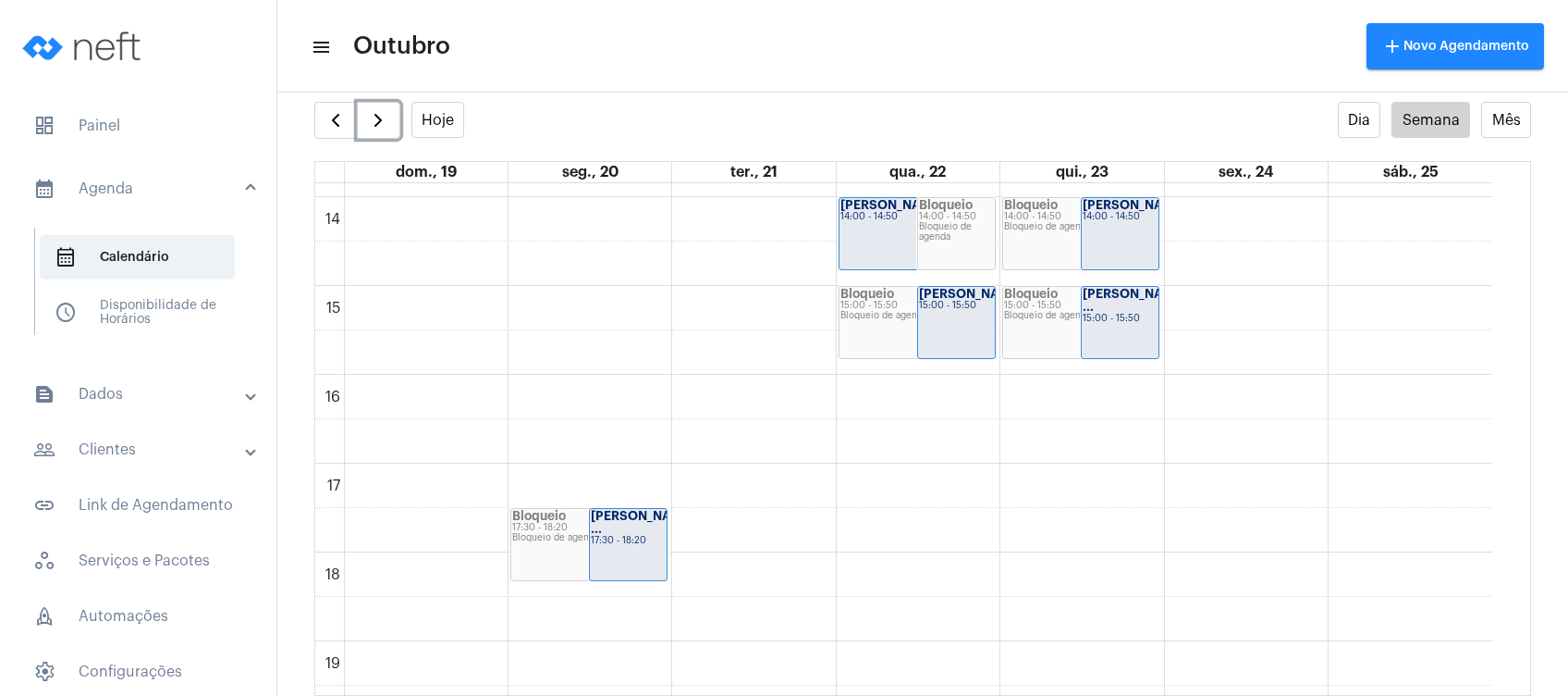
scroll to position [1265, 0]
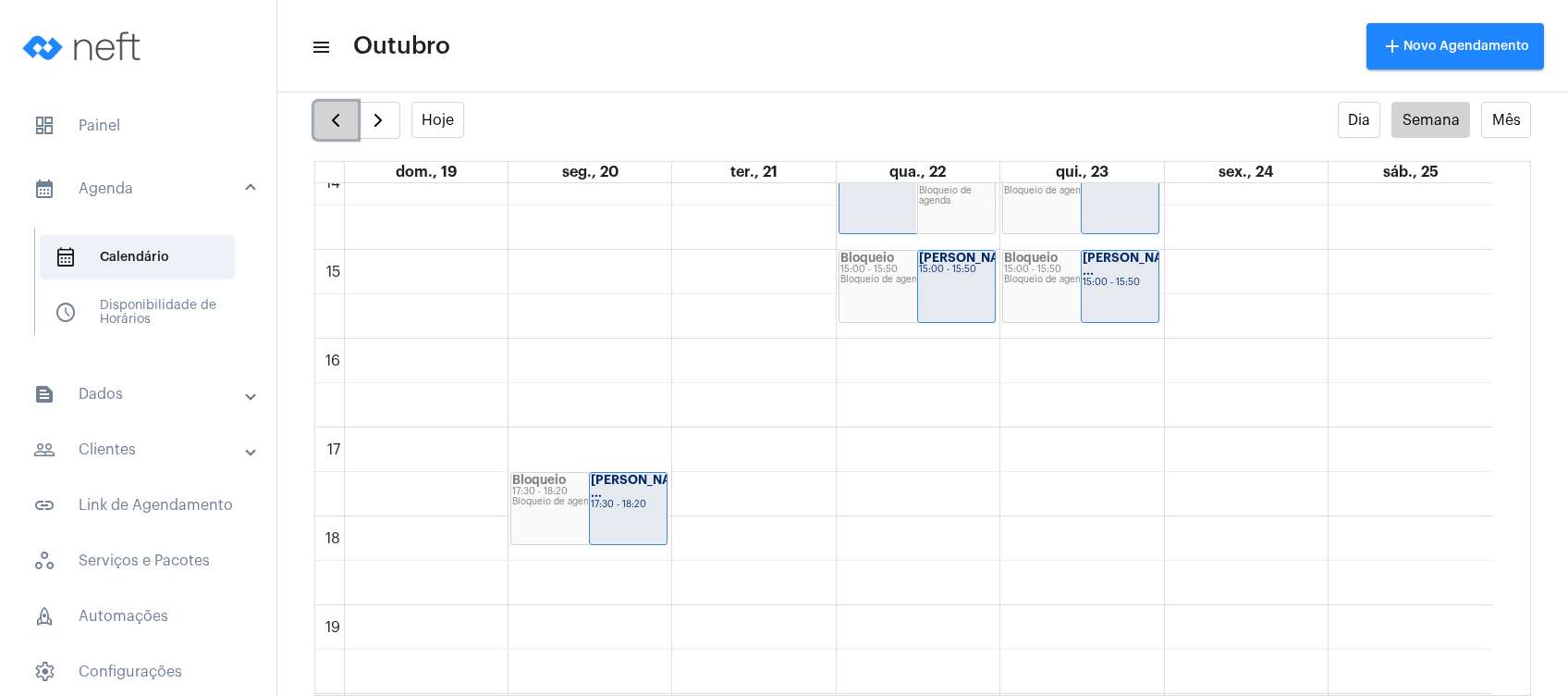
click at [317, 117] on button "button" at bounding box center [336, 120] width 44 height 37
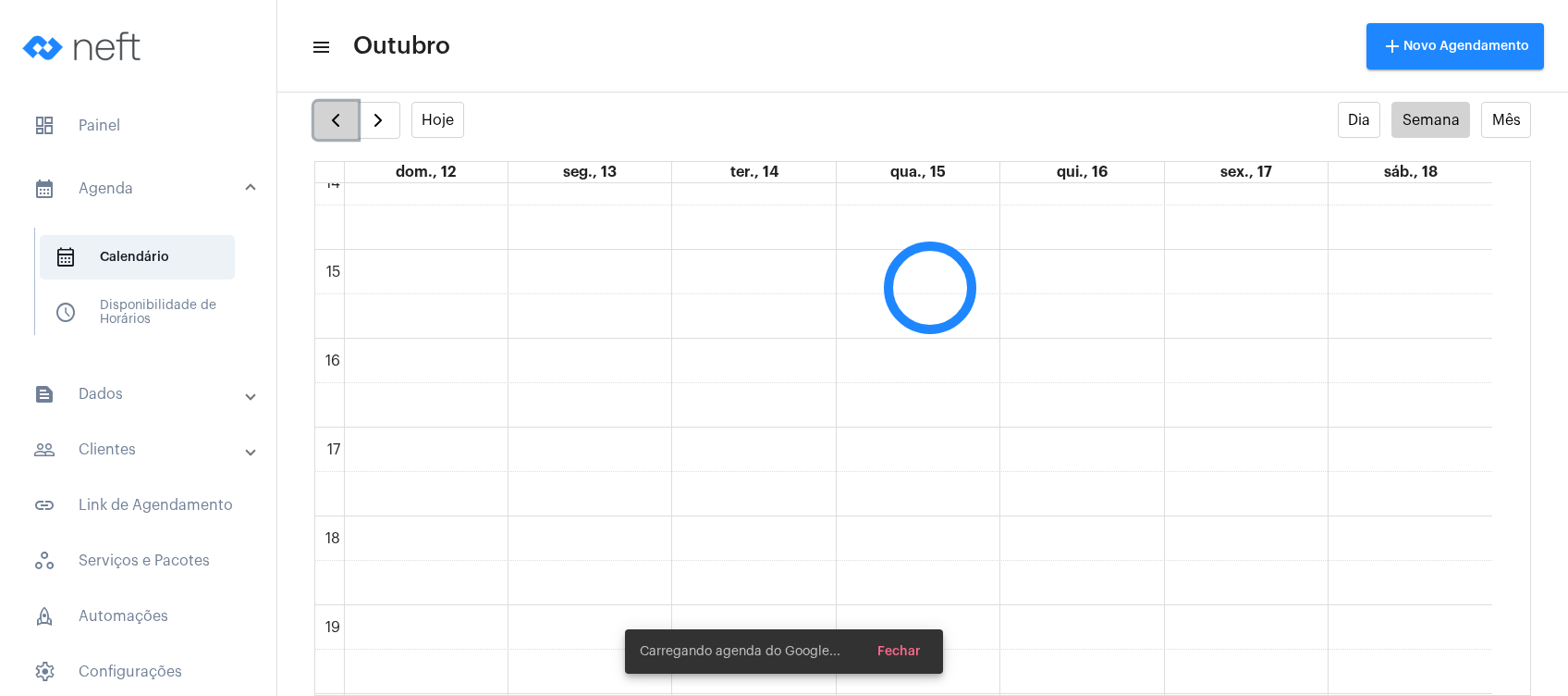
scroll to position [534, 0]
click at [317, 117] on button "button" at bounding box center [336, 120] width 44 height 37
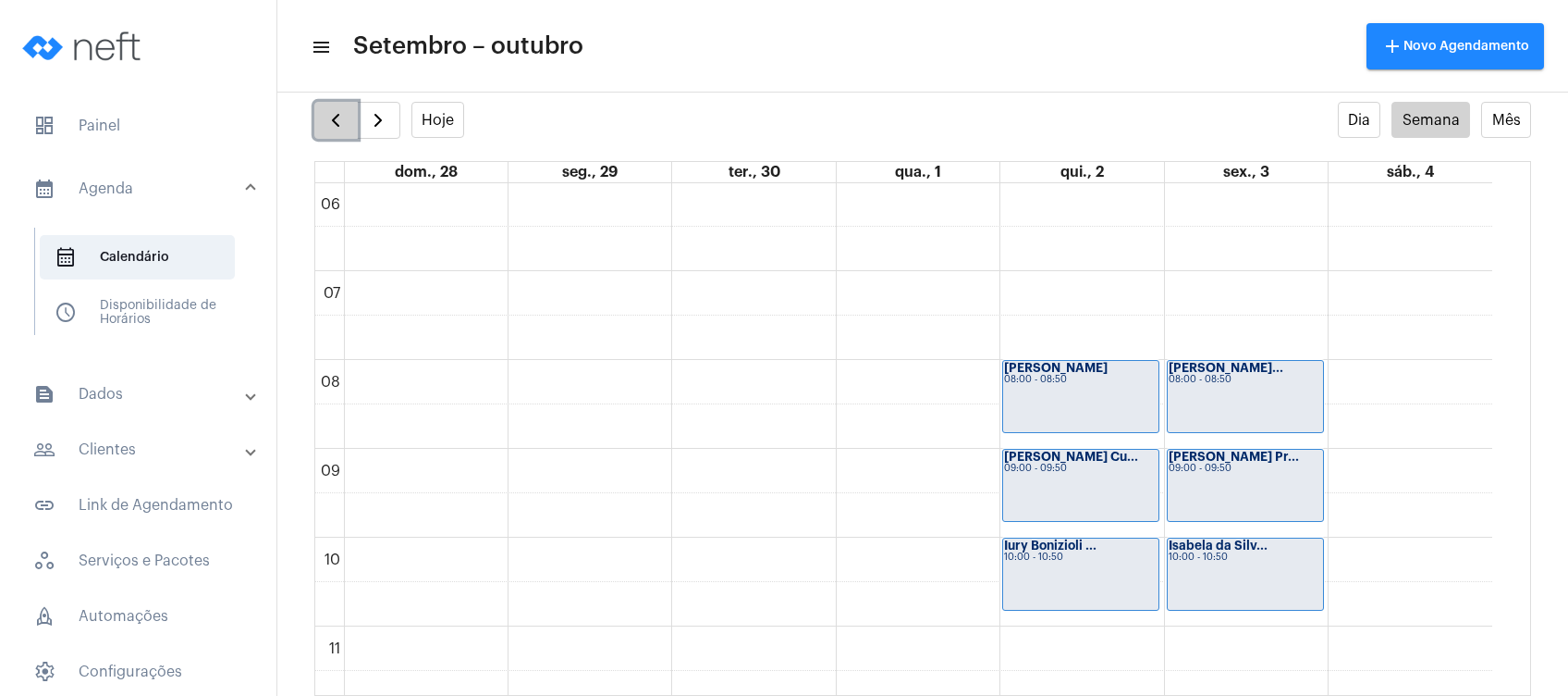
click at [317, 117] on button "button" at bounding box center [336, 120] width 44 height 37
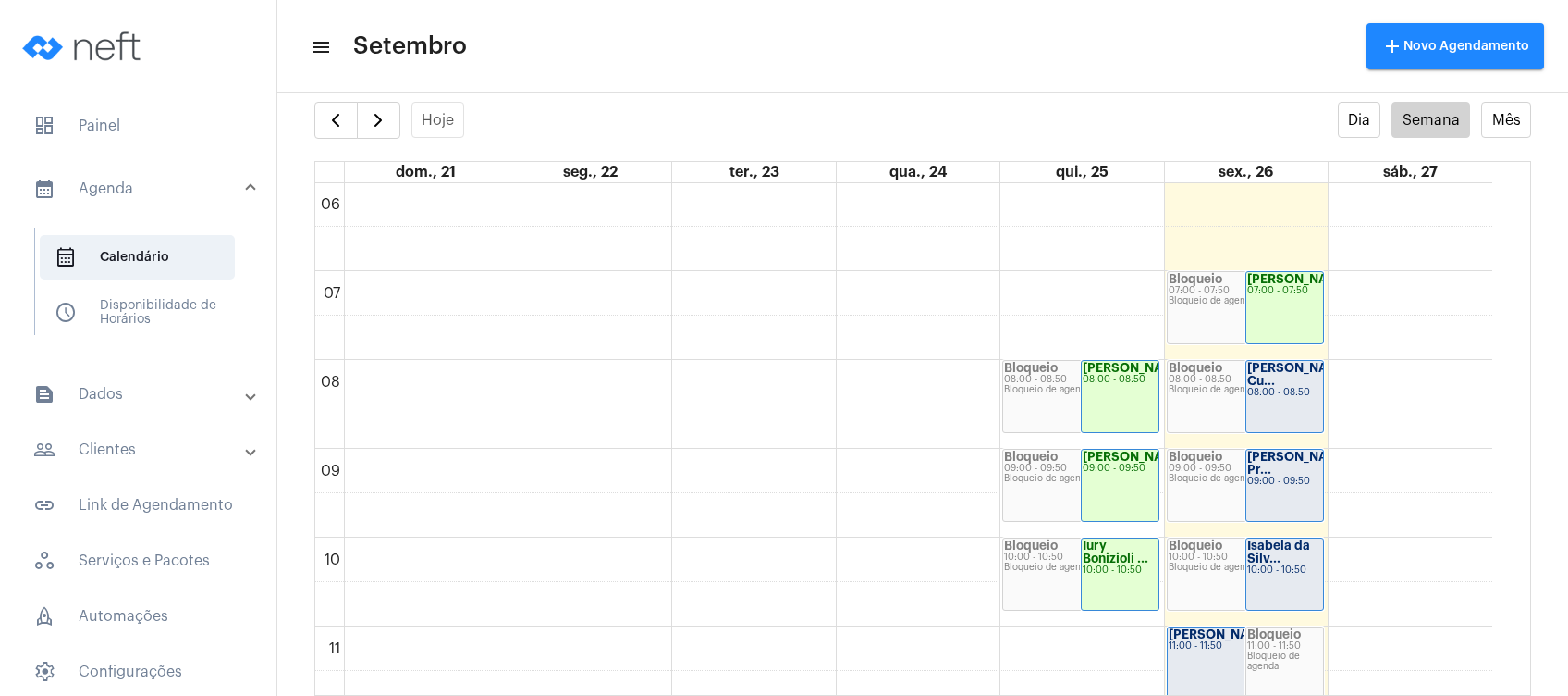
click at [907, 53] on mat-toolbar-row "menu Setembro add Novo Agendamento" at bounding box center [923, 46] width 1291 height 59
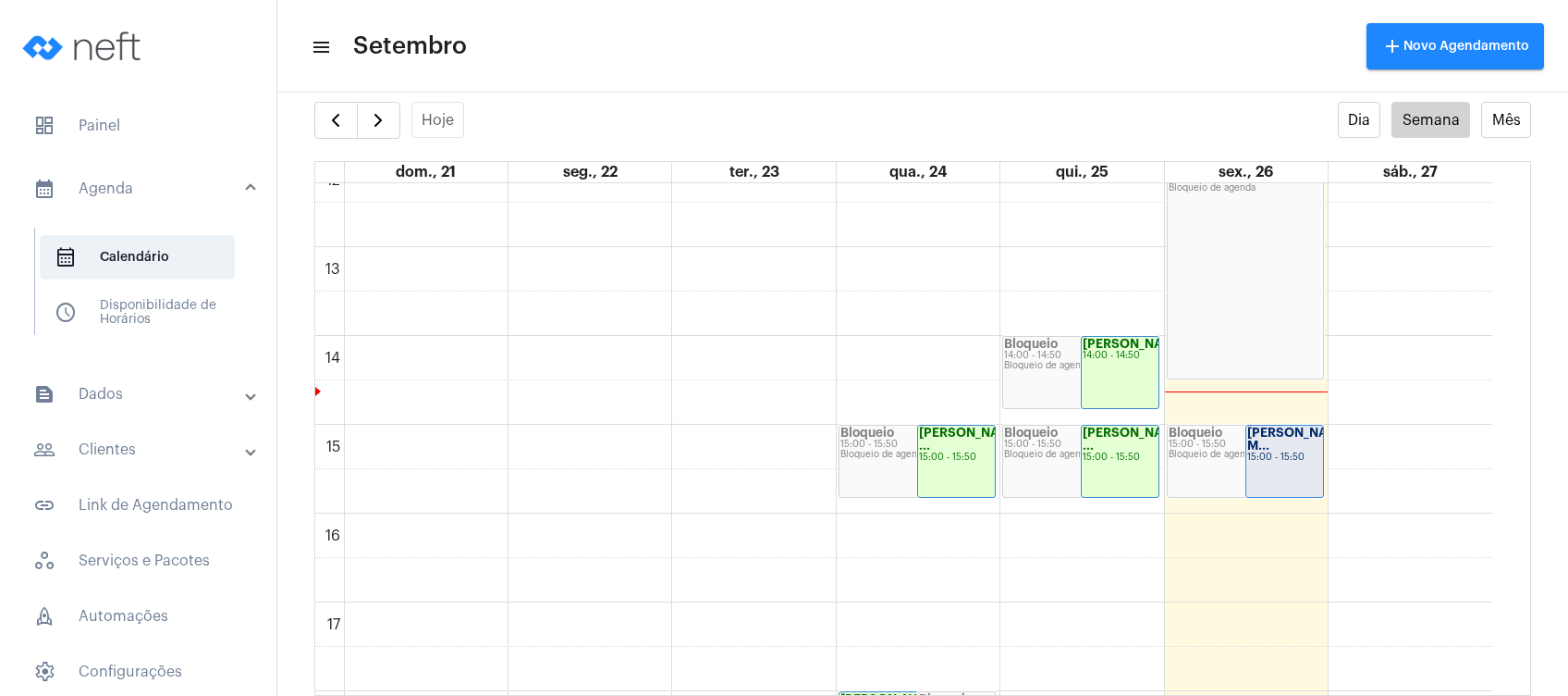
scroll to position [1171, 0]
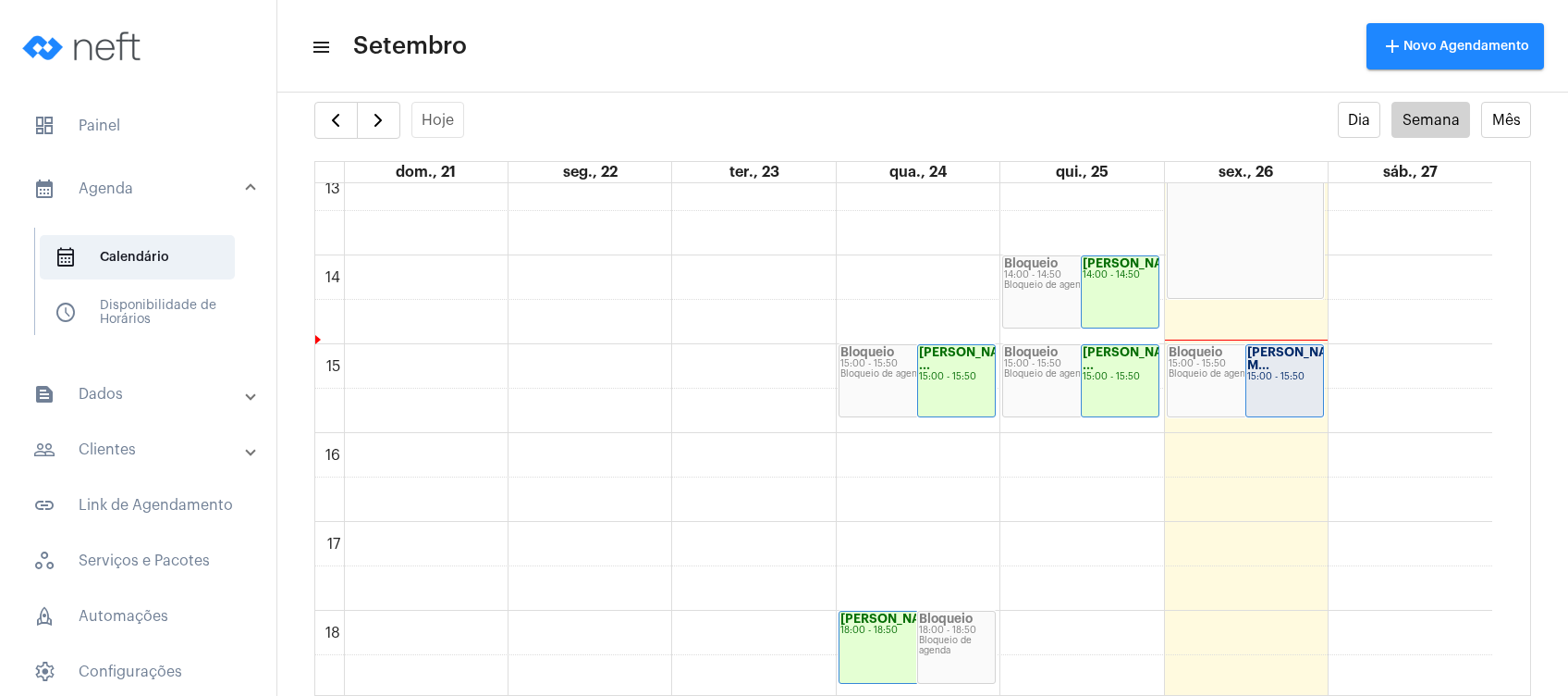
click at [163, 444] on mat-panel-title "people_outline Clientes" at bounding box center [140, 449] width 214 height 22
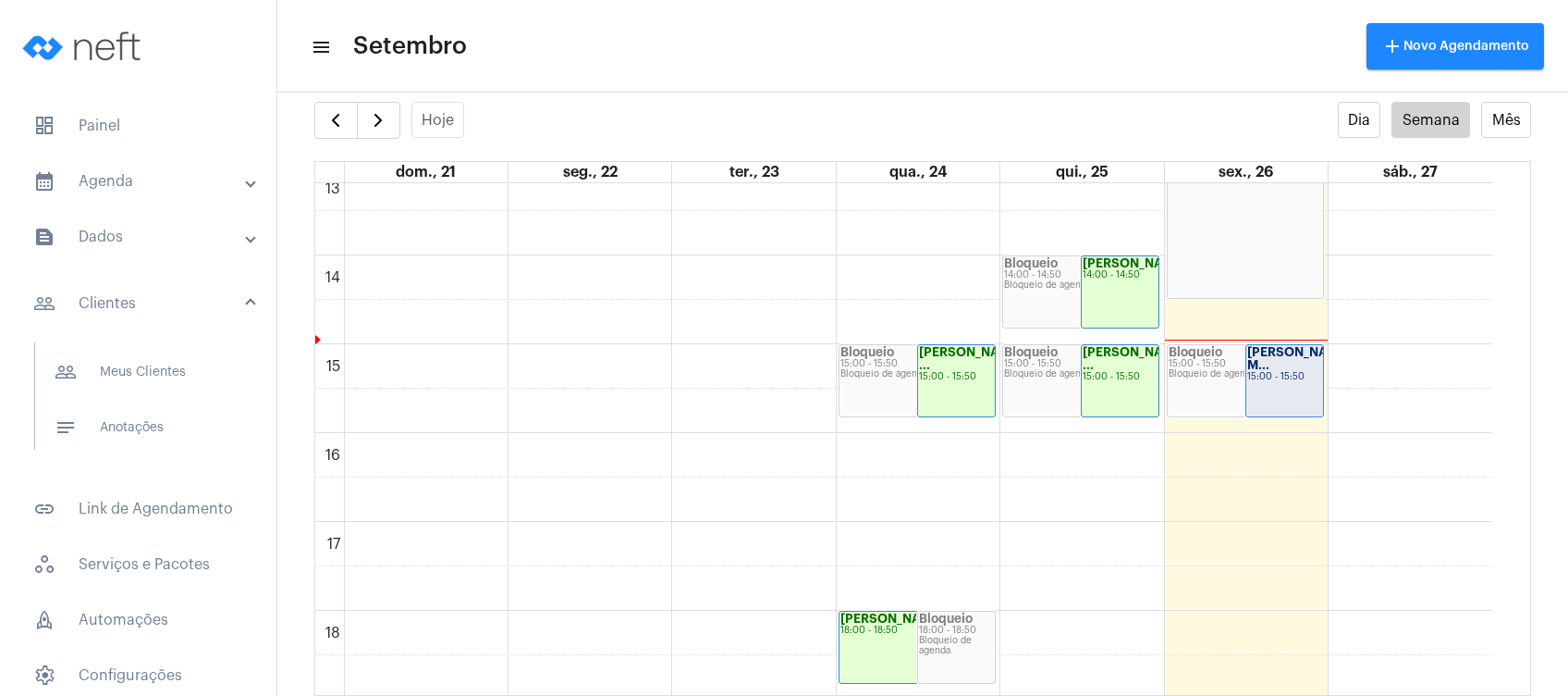
click at [163, 444] on span "notes Anotações" at bounding box center [137, 427] width 195 height 45
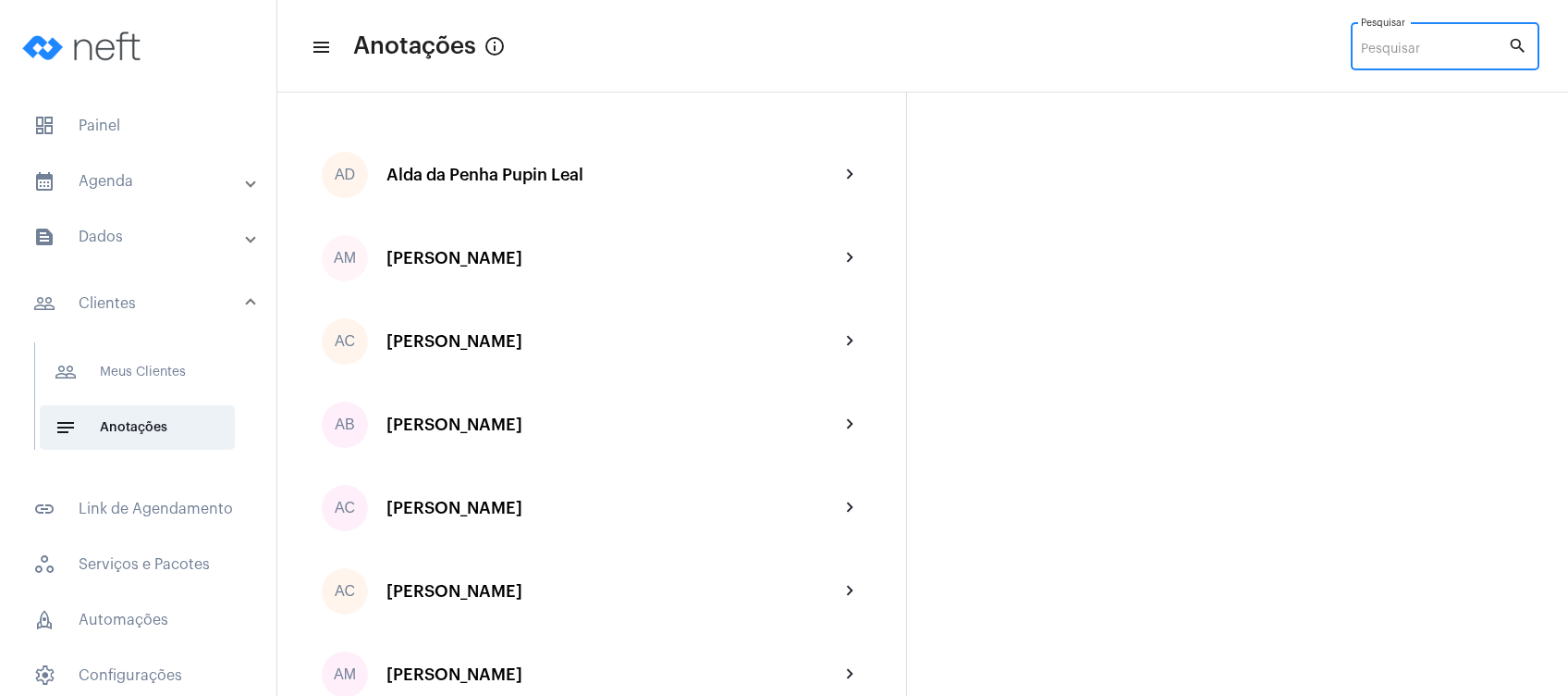
click at [1384, 45] on input "Pesquisar" at bounding box center [1434, 51] width 147 height 15
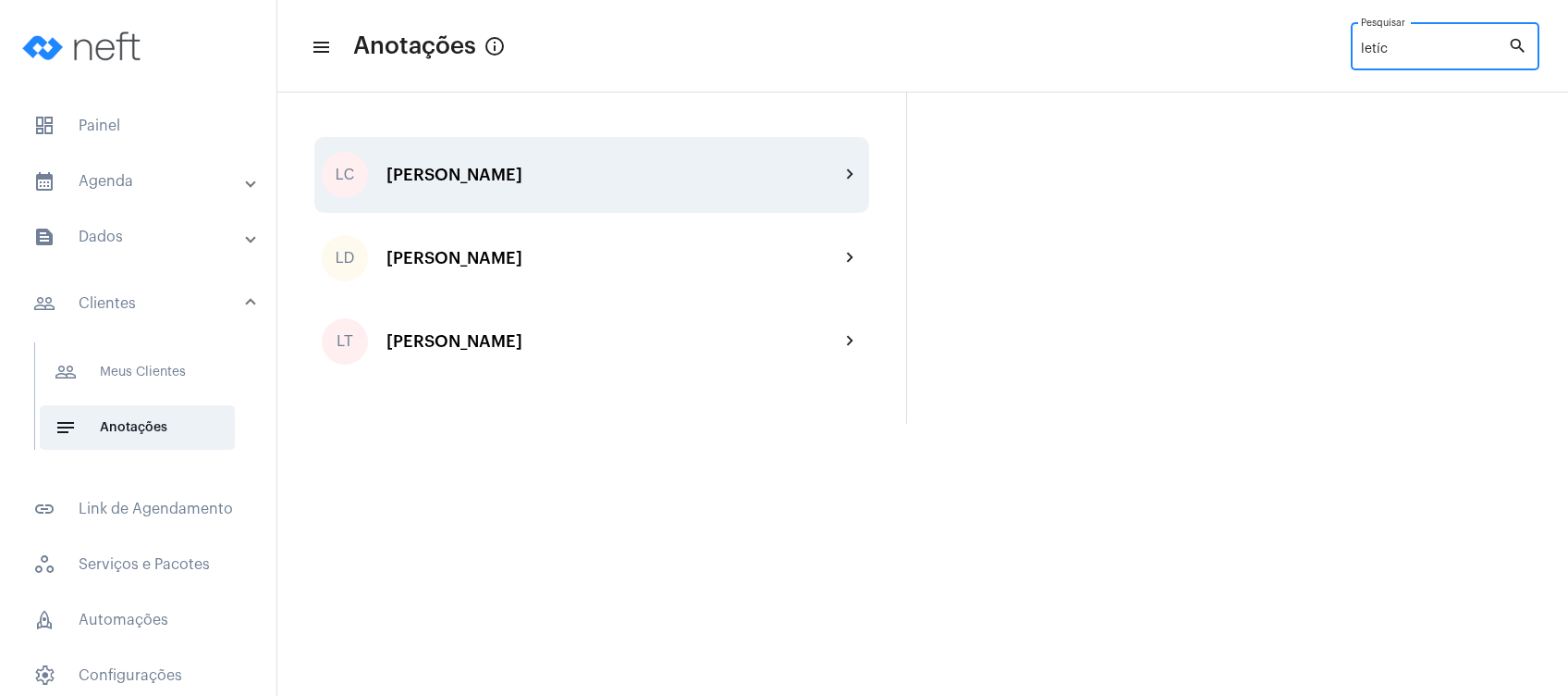
type input "letíc"
click at [601, 176] on div "[PERSON_NAME]" at bounding box center [613, 174] width 453 height 18
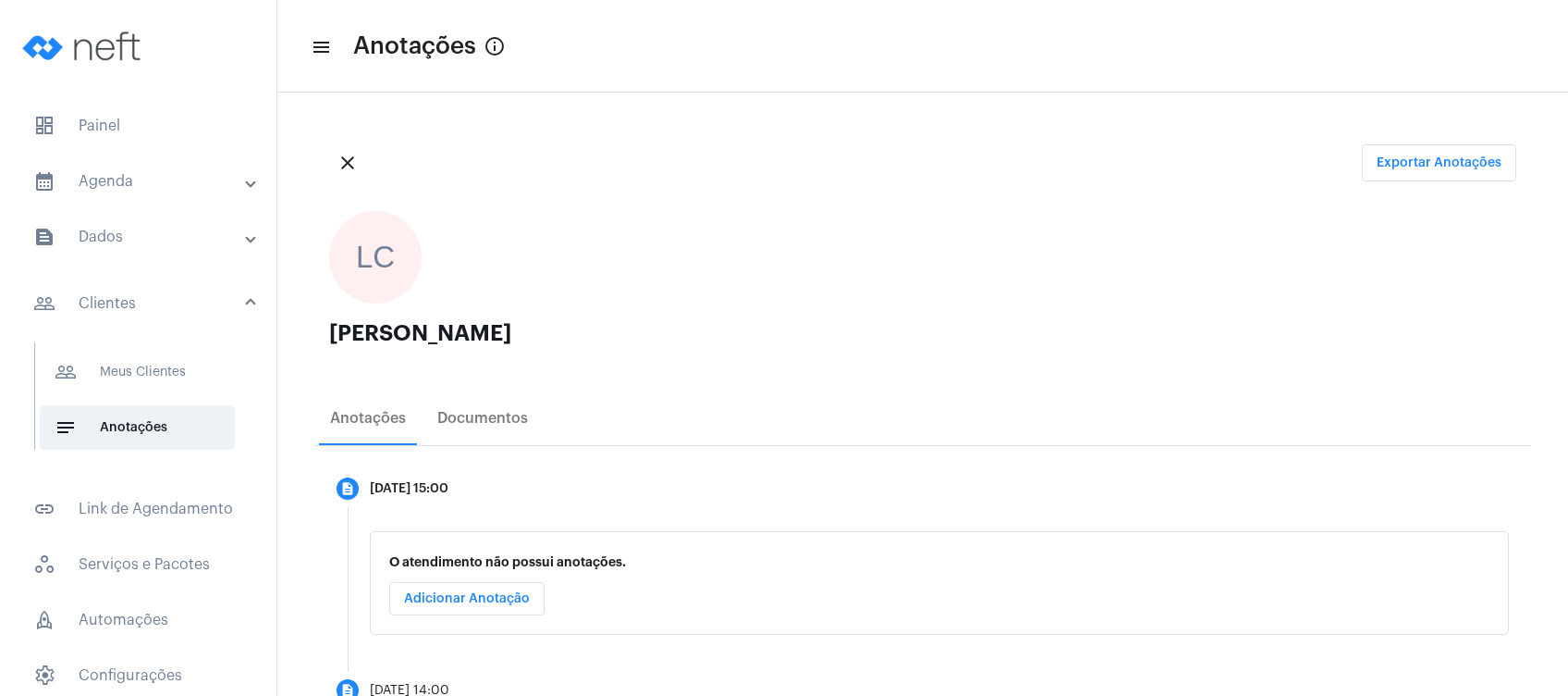
click at [620, 187] on div "close Exportar Anotações" at bounding box center [922, 163] width 1217 height 67
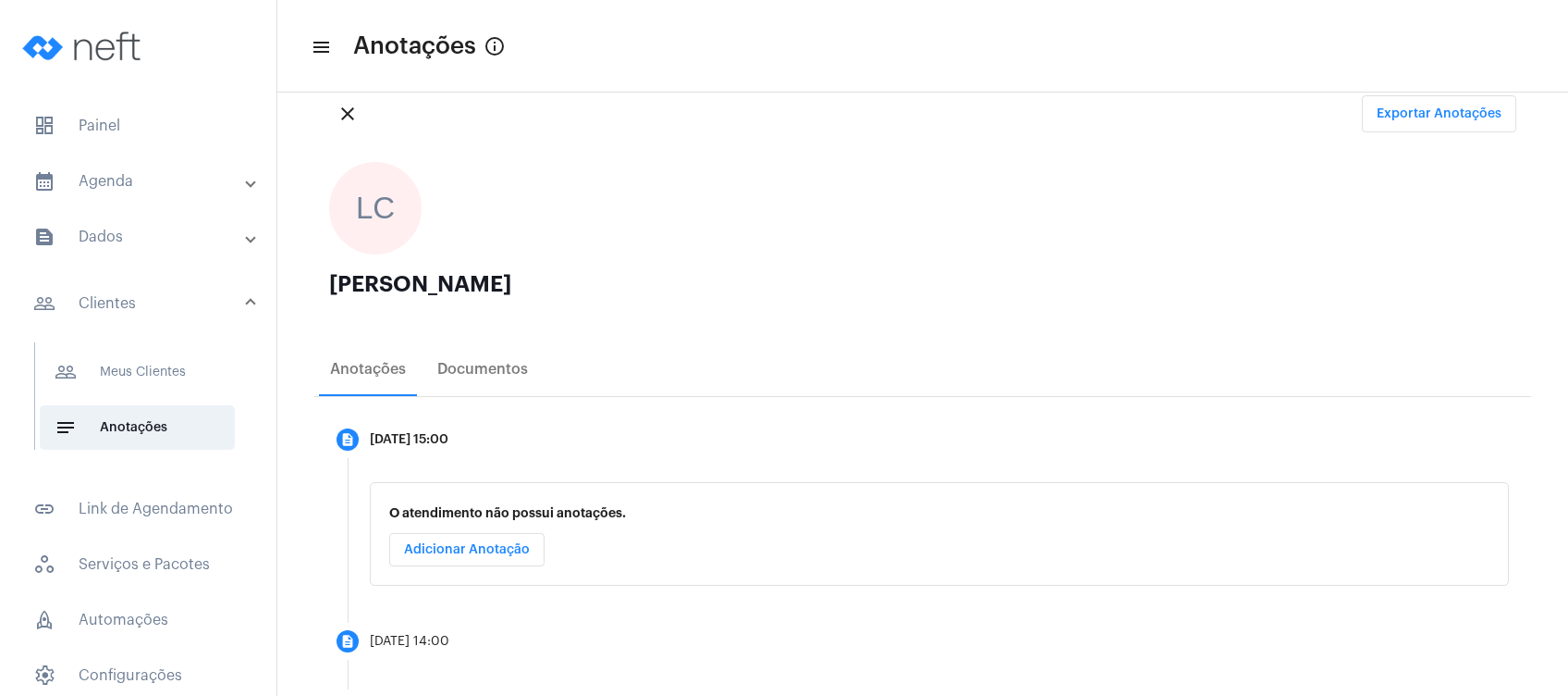
scroll to position [132, 0]
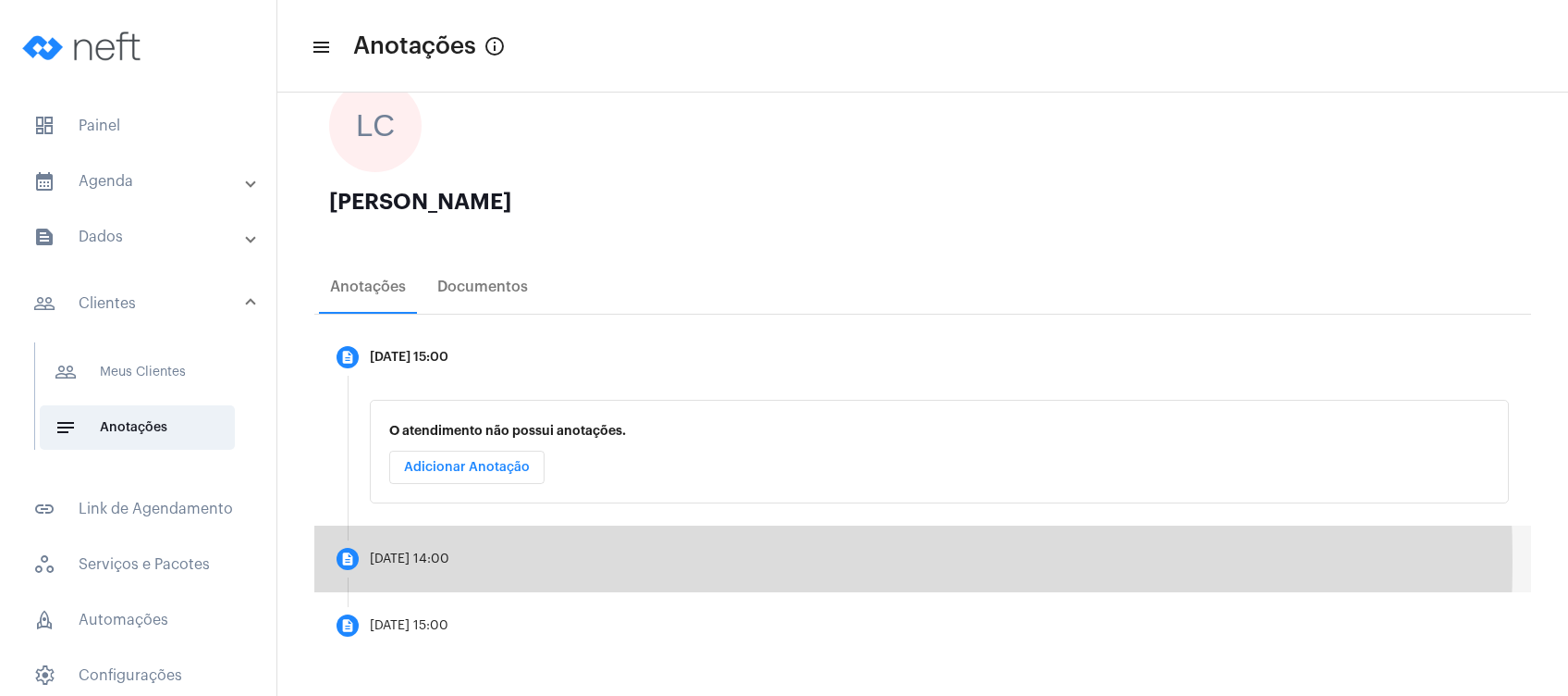
click at [485, 560] on mat-step-header "description [DATE] 14:00" at bounding box center [922, 559] width 1217 height 67
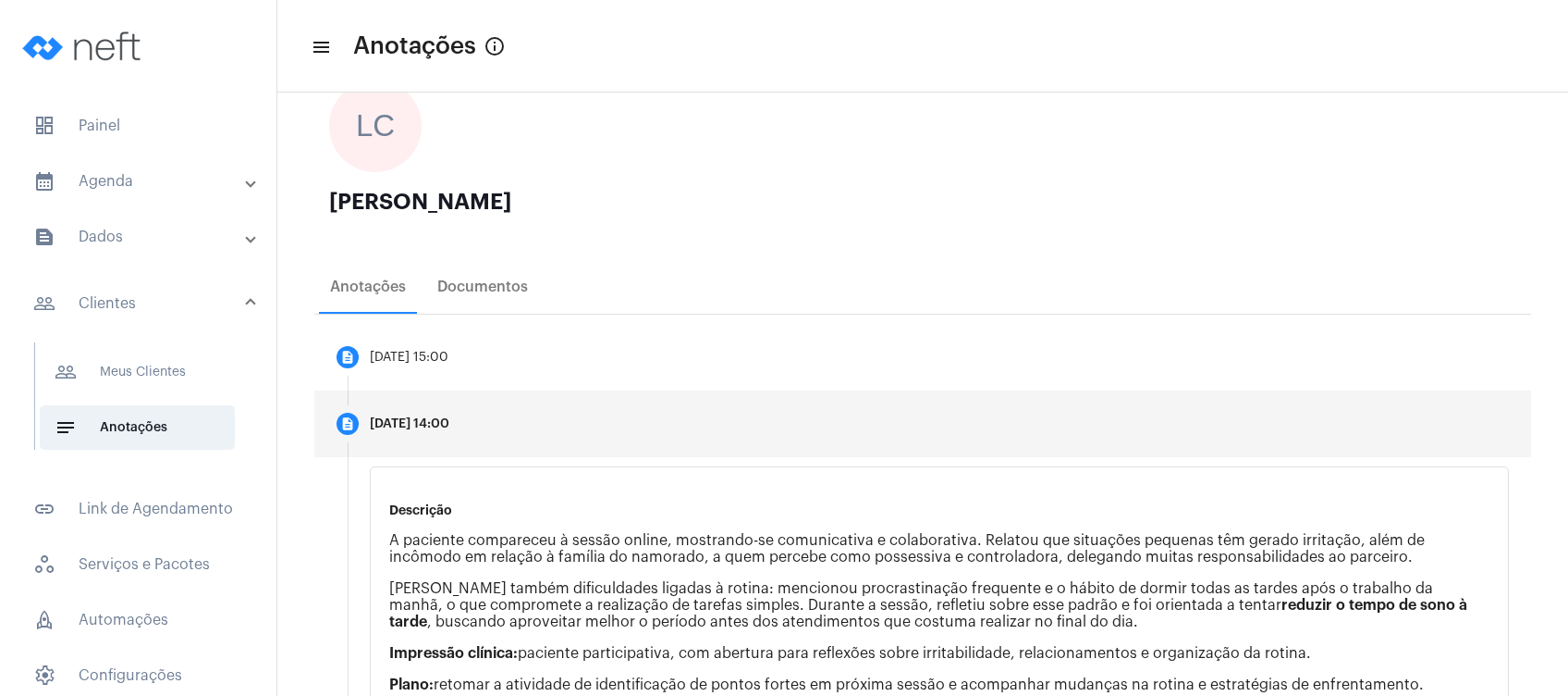
scroll to position [343, 0]
